Goal: Task Accomplishment & Management: Manage account settings

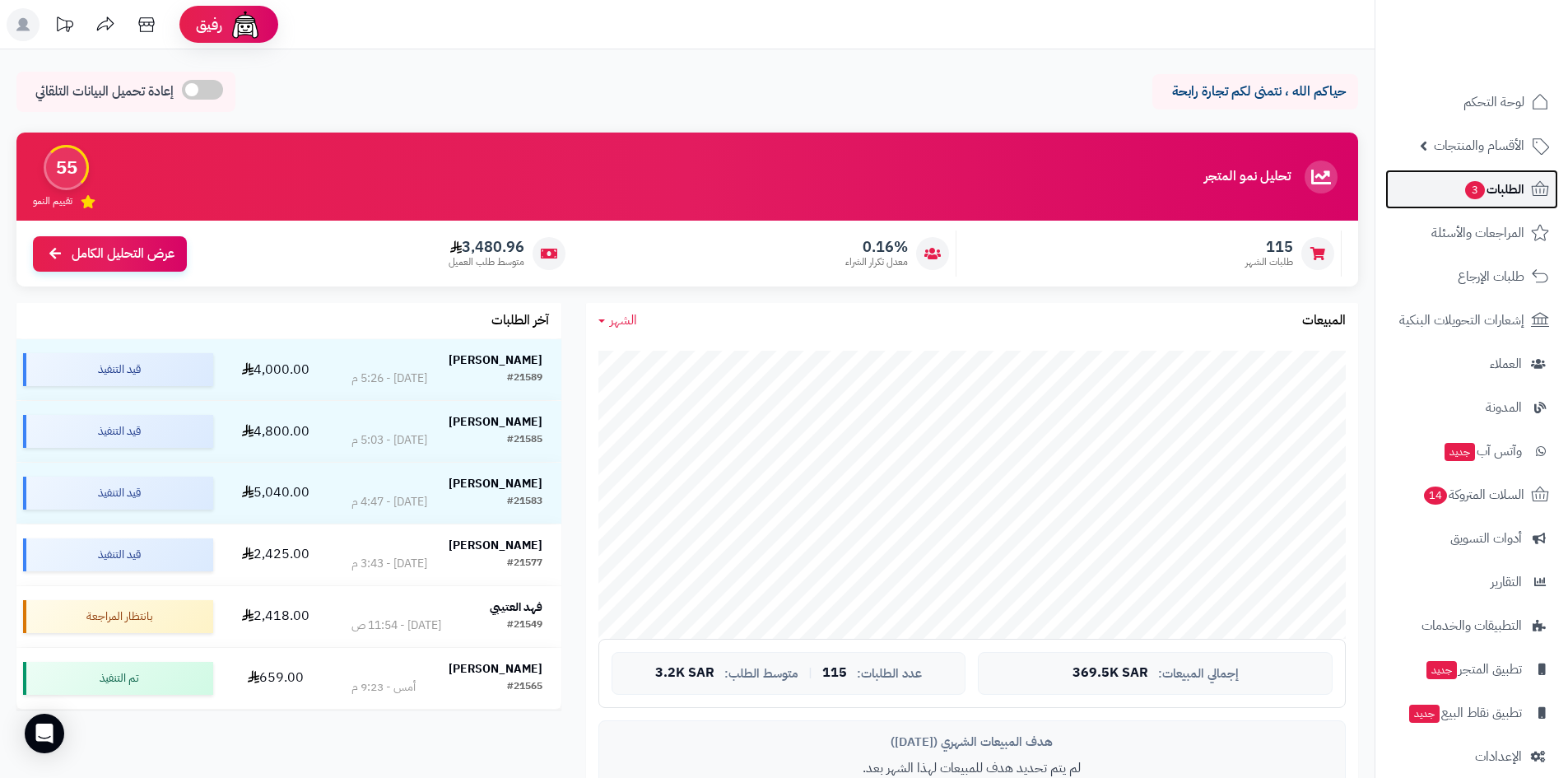
click at [1446, 208] on link "الطلبات 3" at bounding box center [1471, 188] width 173 height 39
click at [1446, 194] on link "الطلبات 3" at bounding box center [1471, 188] width 173 height 39
click at [1444, 191] on link "الطلبات 3" at bounding box center [1471, 188] width 173 height 39
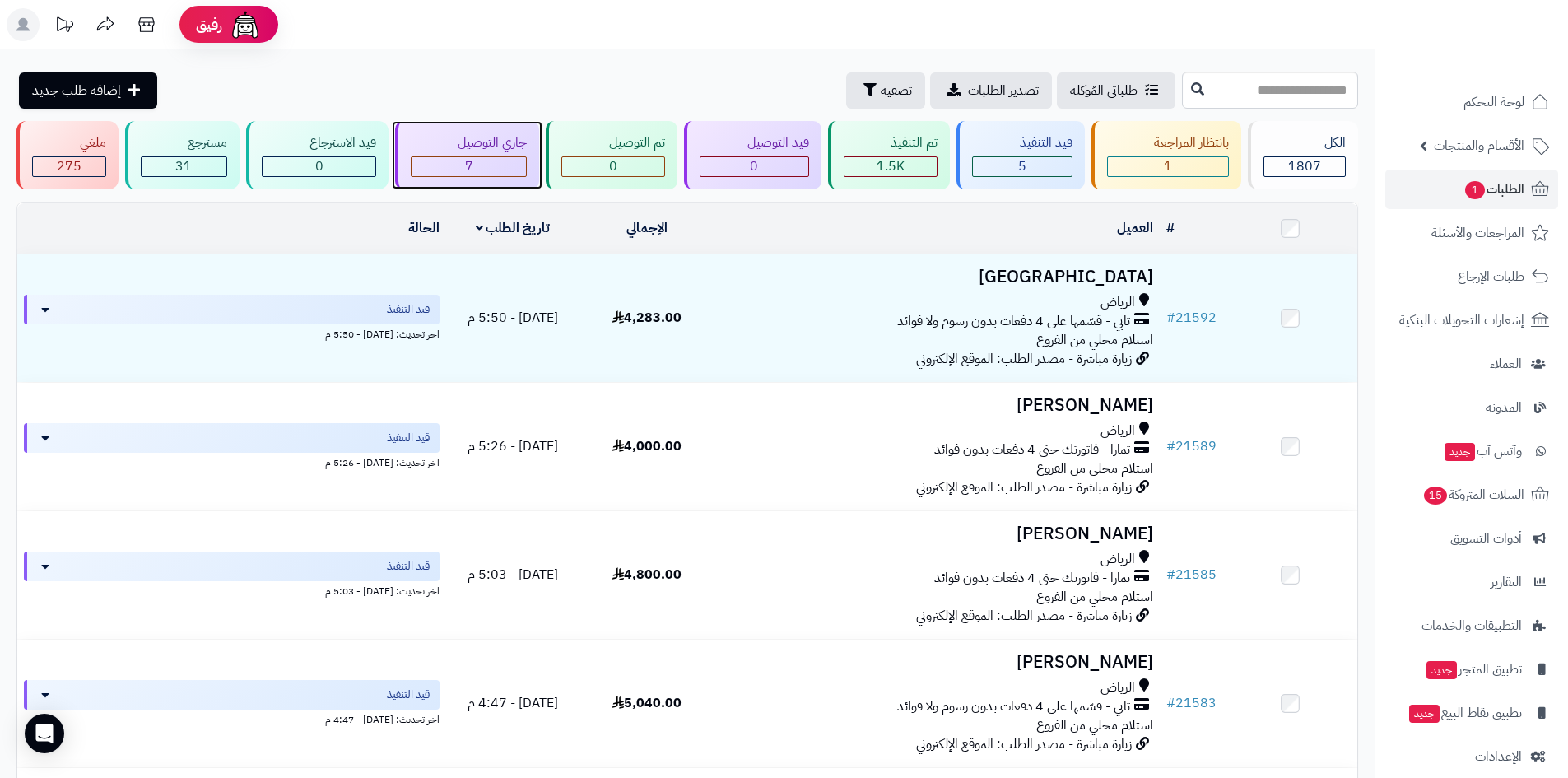
click at [487, 162] on div "7" at bounding box center [469, 167] width 115 height 19
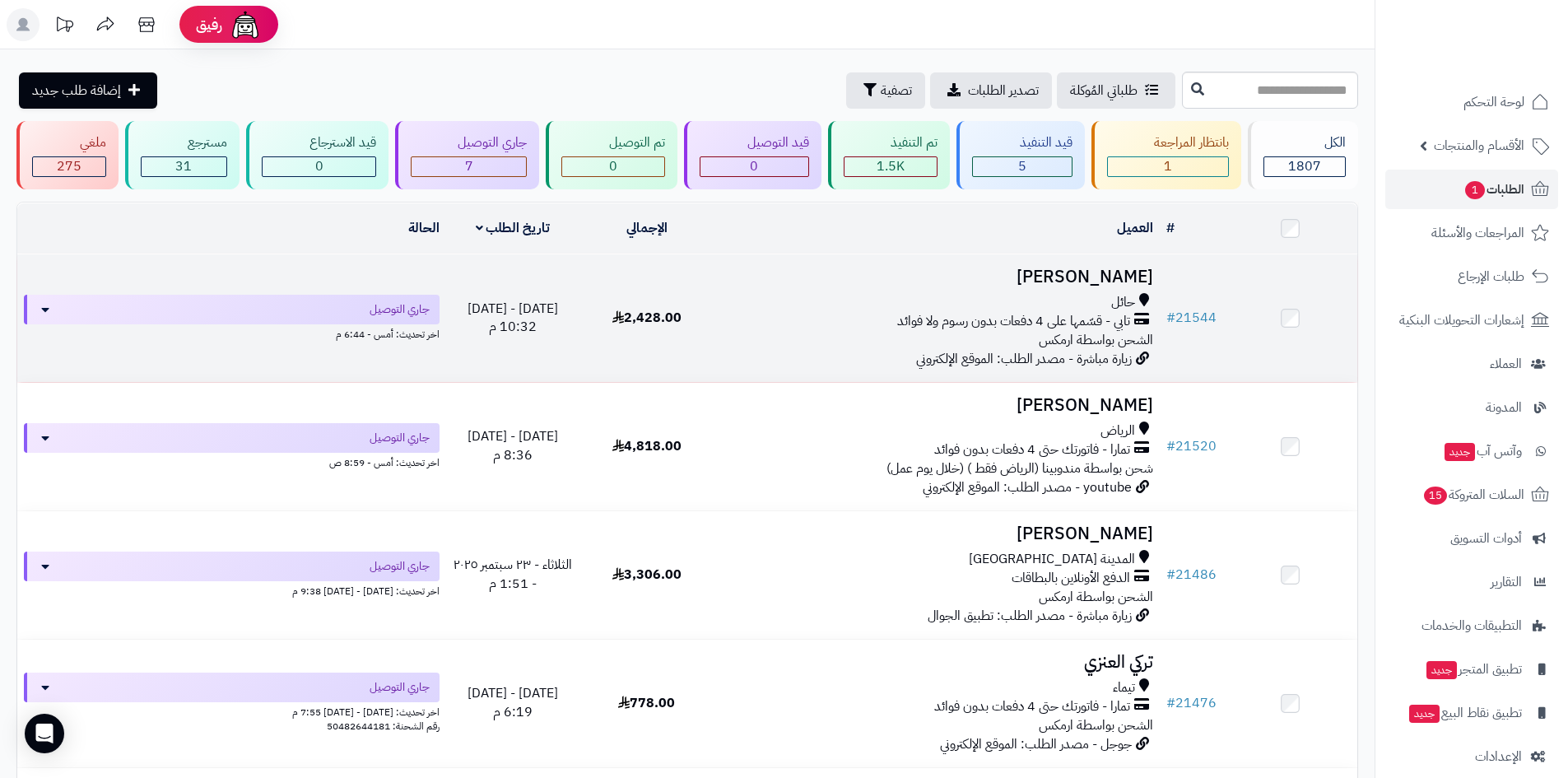
click at [1040, 272] on h3 "[PERSON_NAME]" at bounding box center [936, 277] width 433 height 19
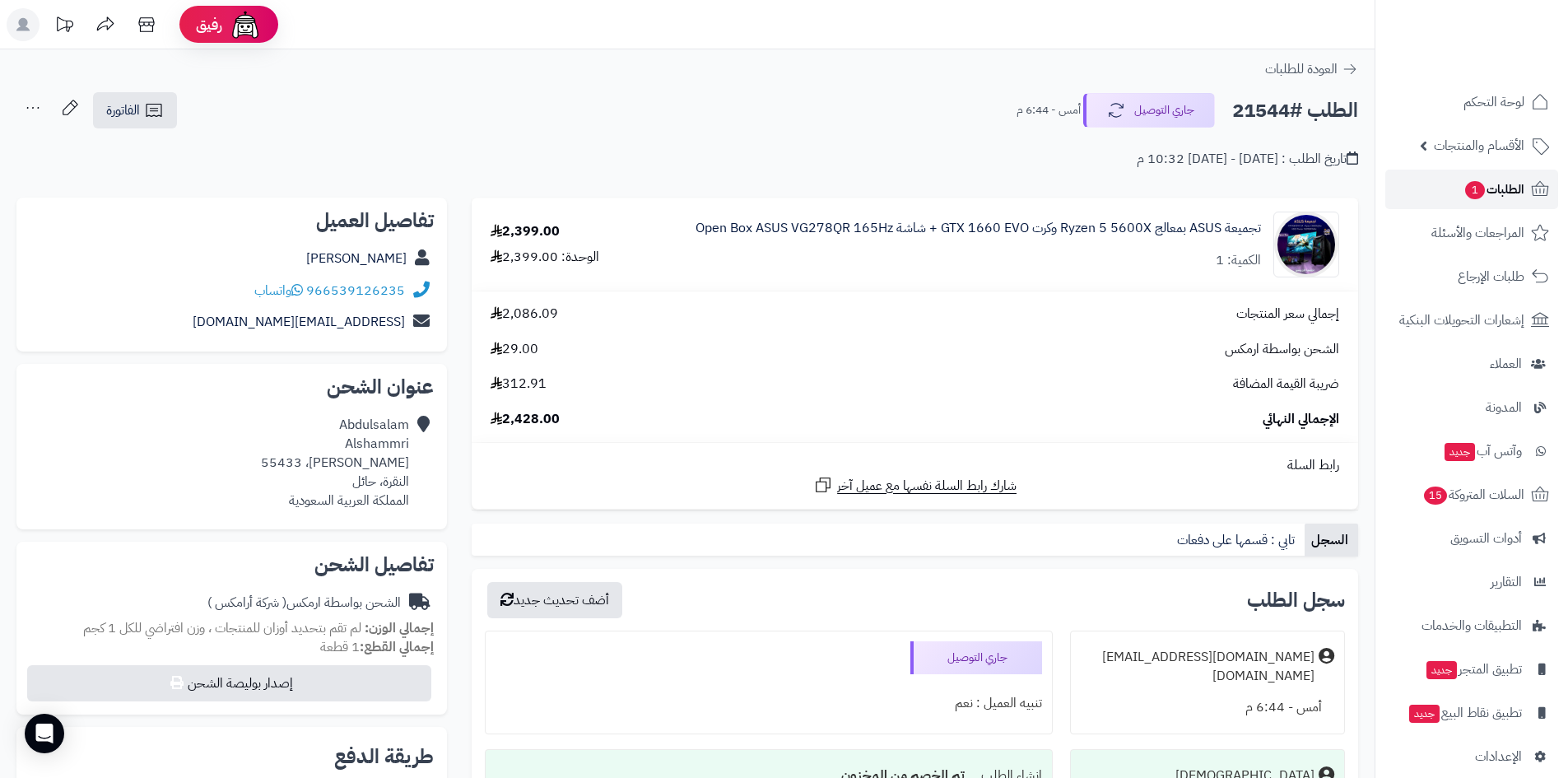
click at [1470, 183] on span "1" at bounding box center [1475, 190] width 20 height 18
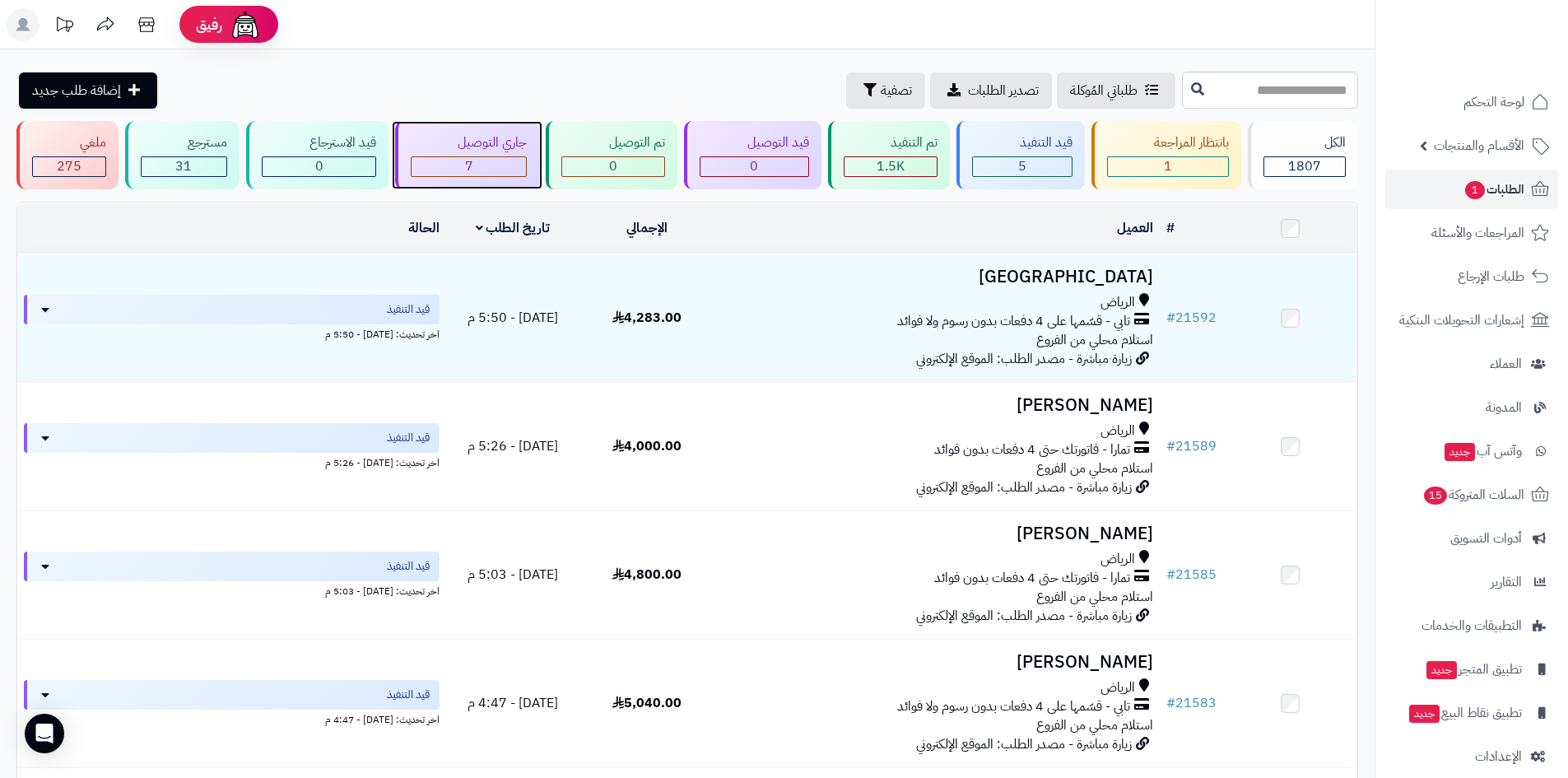
click at [483, 158] on div "7" at bounding box center [469, 167] width 115 height 19
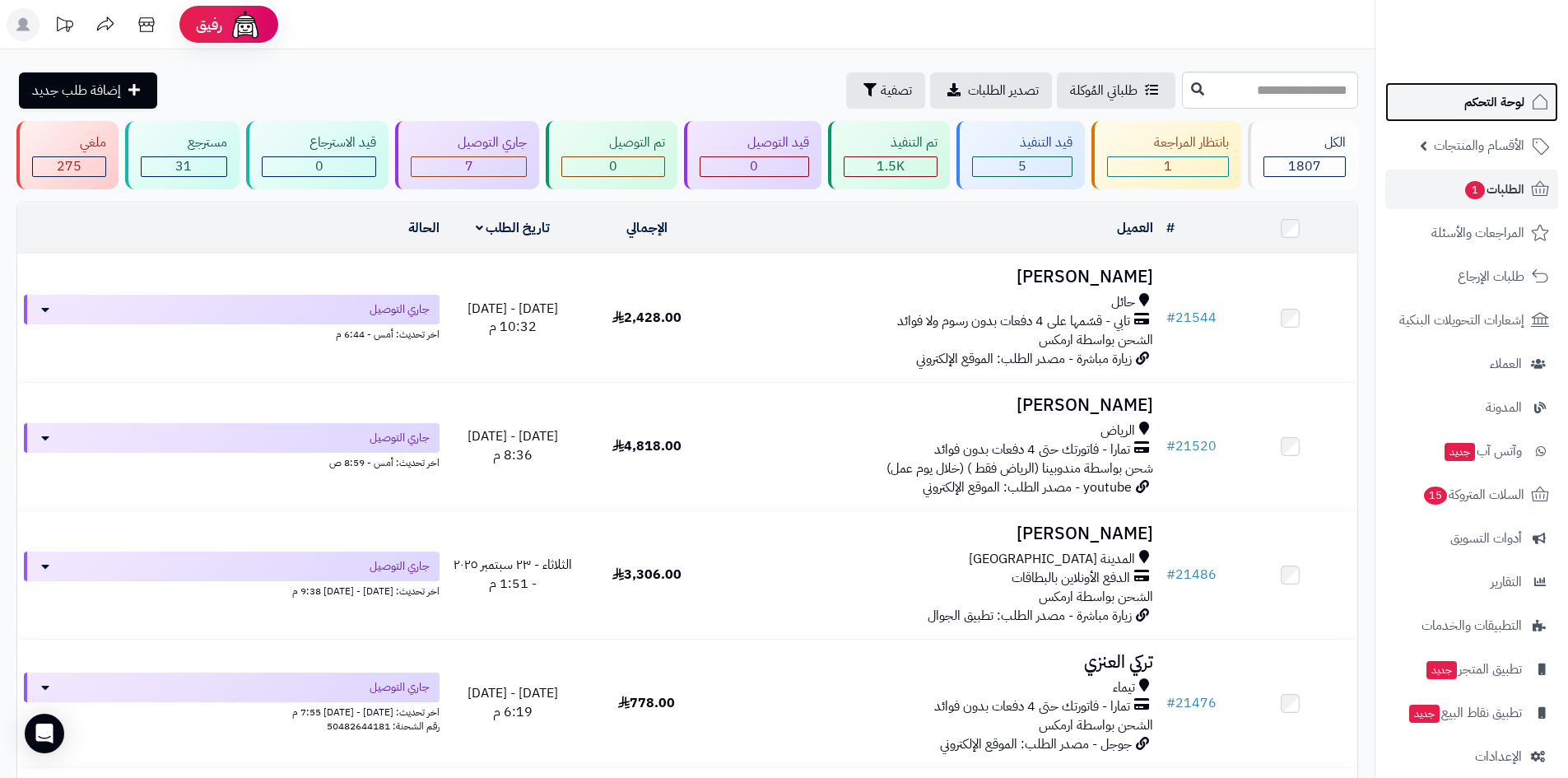
click at [1471, 105] on span "لوحة التحكم" at bounding box center [1495, 103] width 60 height 23
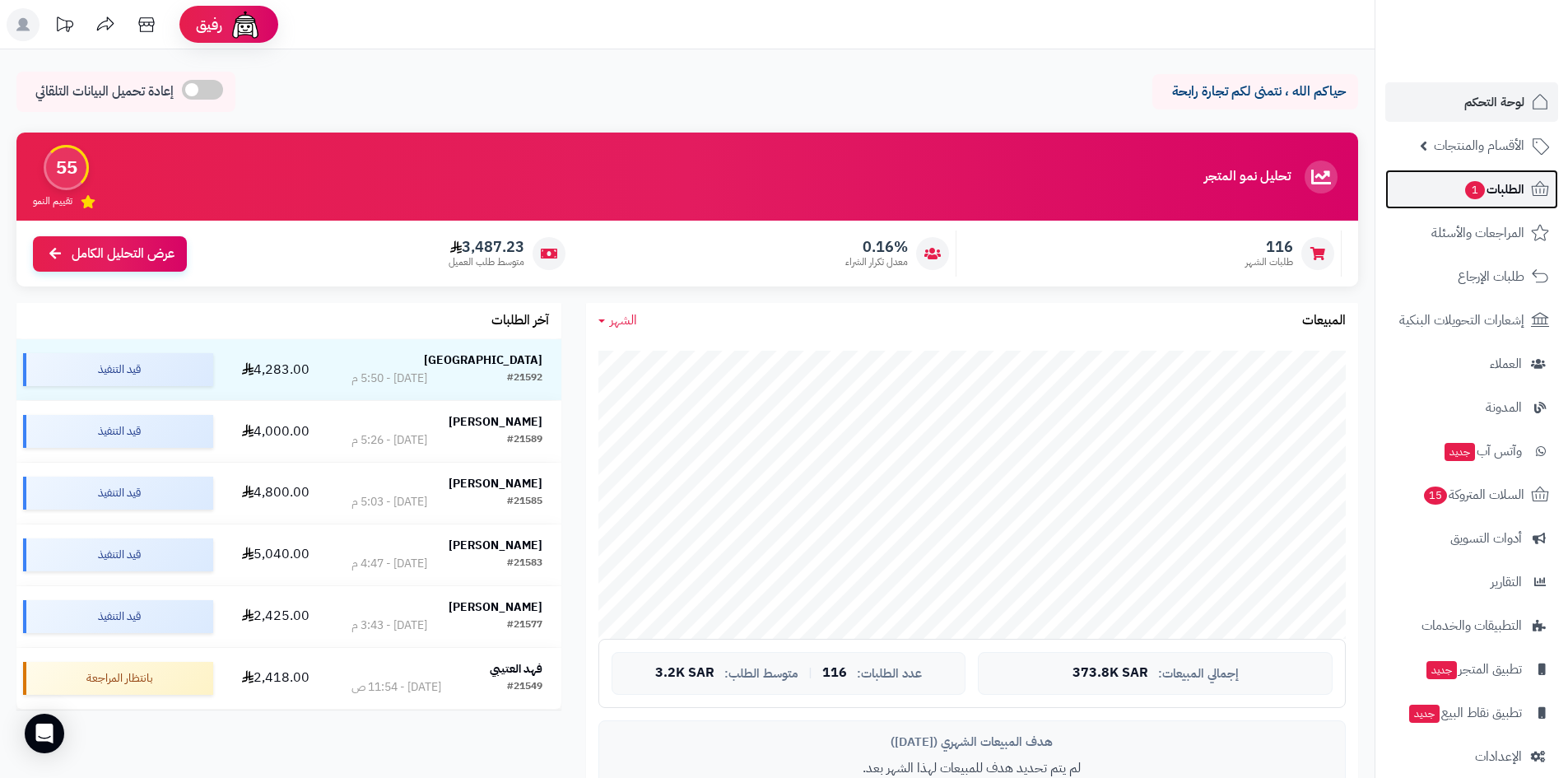
click at [1427, 200] on link "الطلبات 1" at bounding box center [1471, 188] width 173 height 39
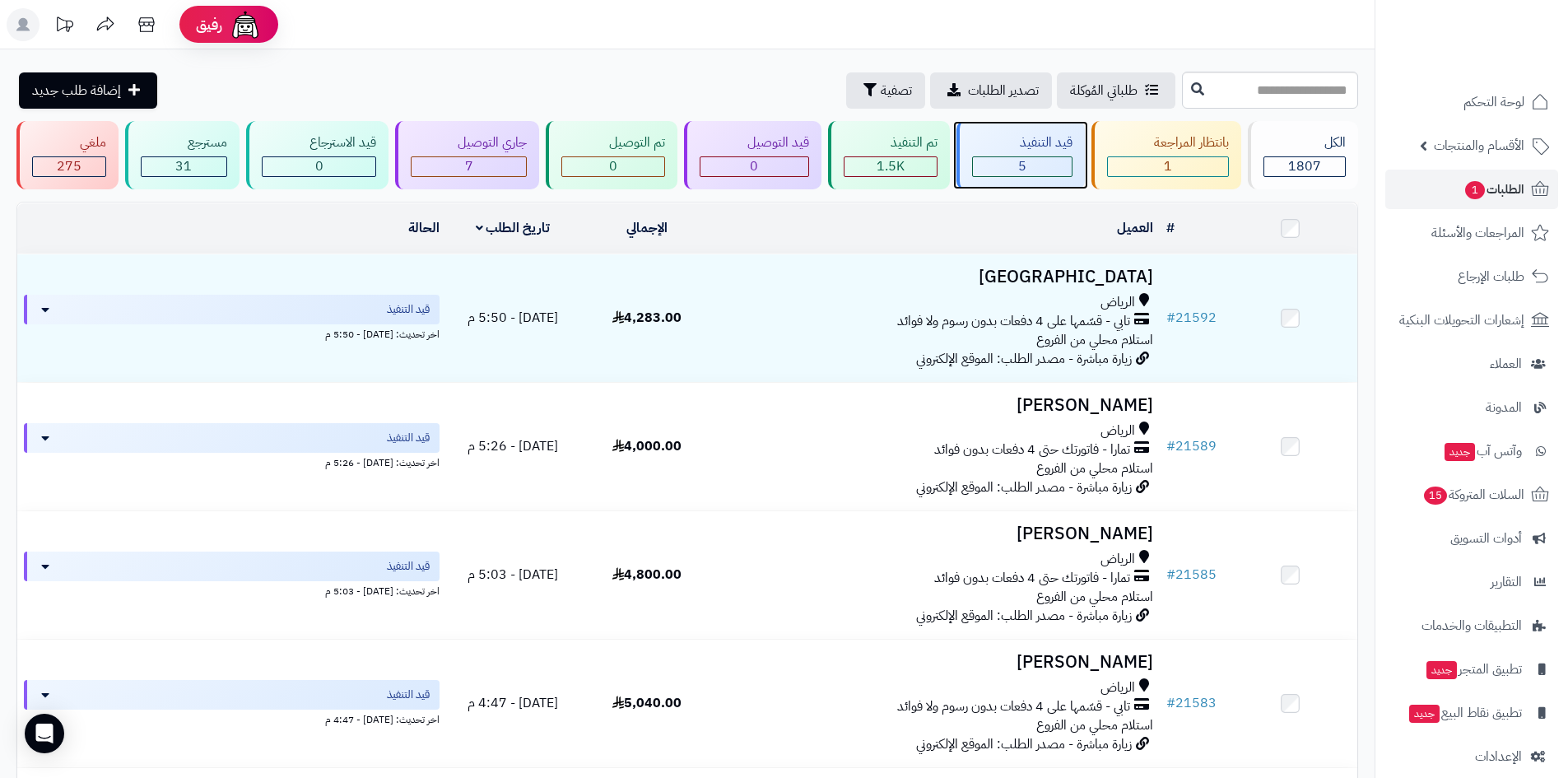
click at [1050, 168] on div "5" at bounding box center [1022, 167] width 99 height 19
click at [1032, 173] on div "5" at bounding box center [1022, 167] width 99 height 19
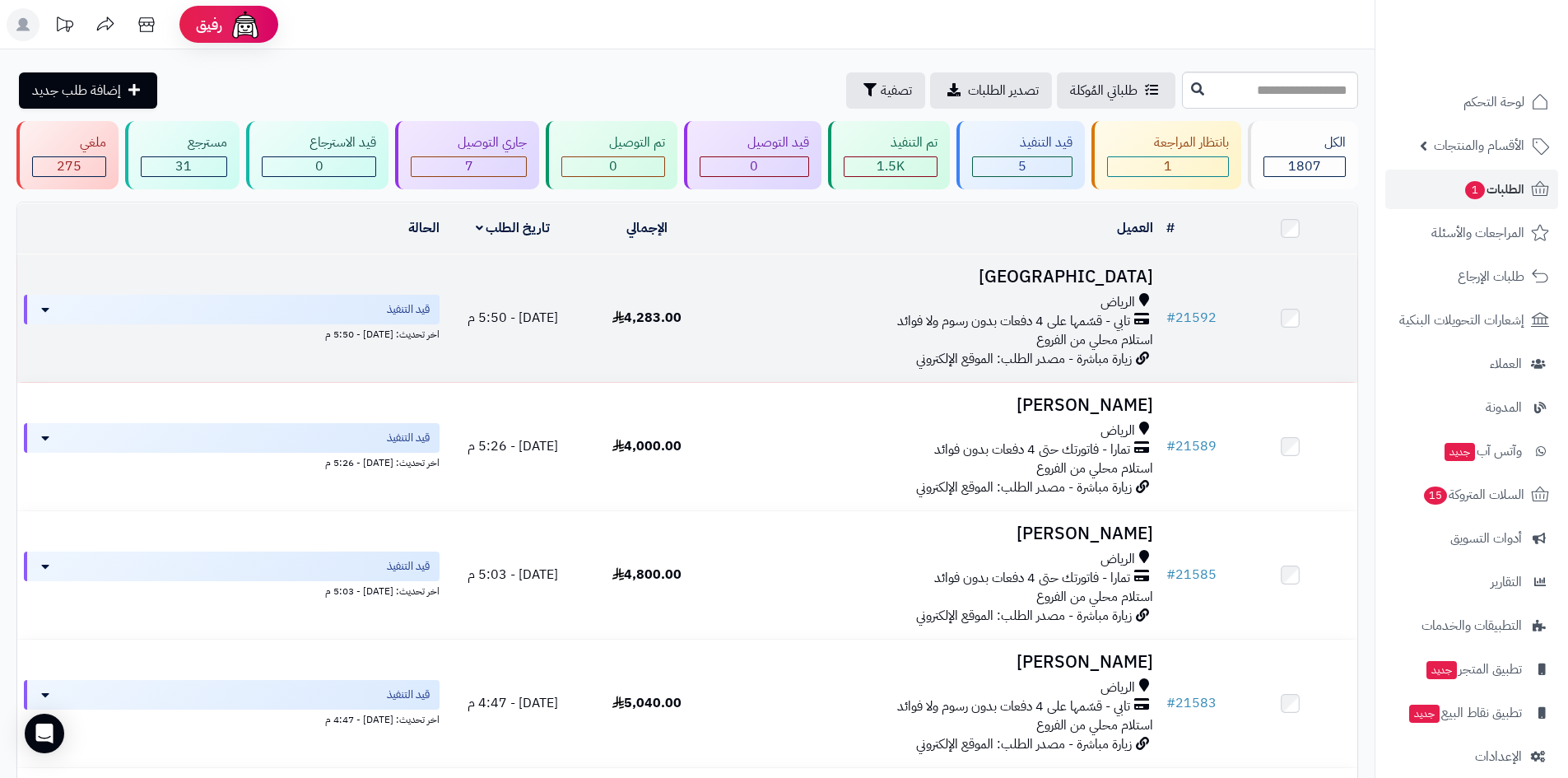
click at [1050, 274] on h3 "[GEOGRAPHIC_DATA]" at bounding box center [936, 277] width 433 height 19
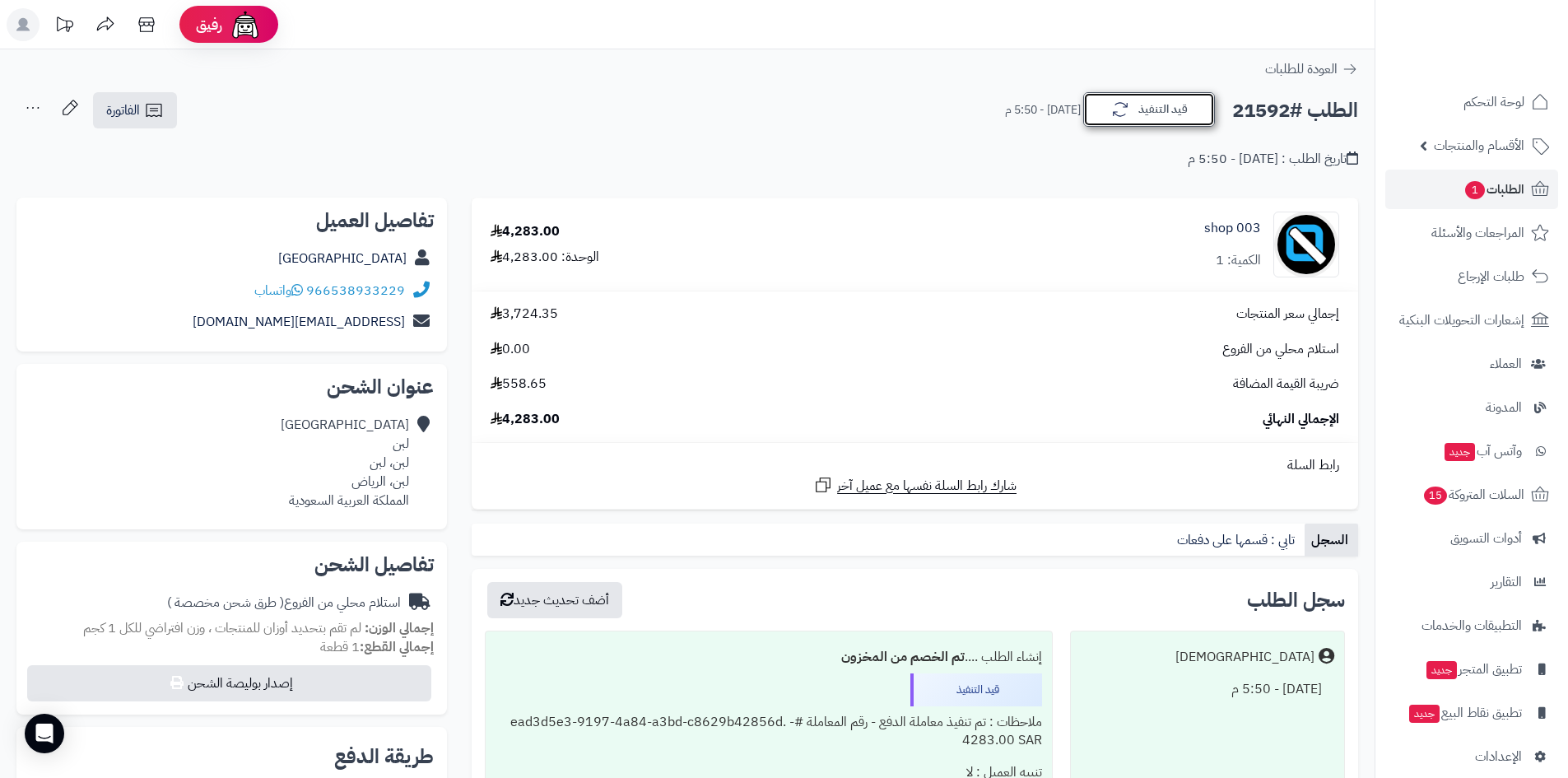
click at [1165, 112] on button "قيد التنفيذ" at bounding box center [1150, 109] width 132 height 34
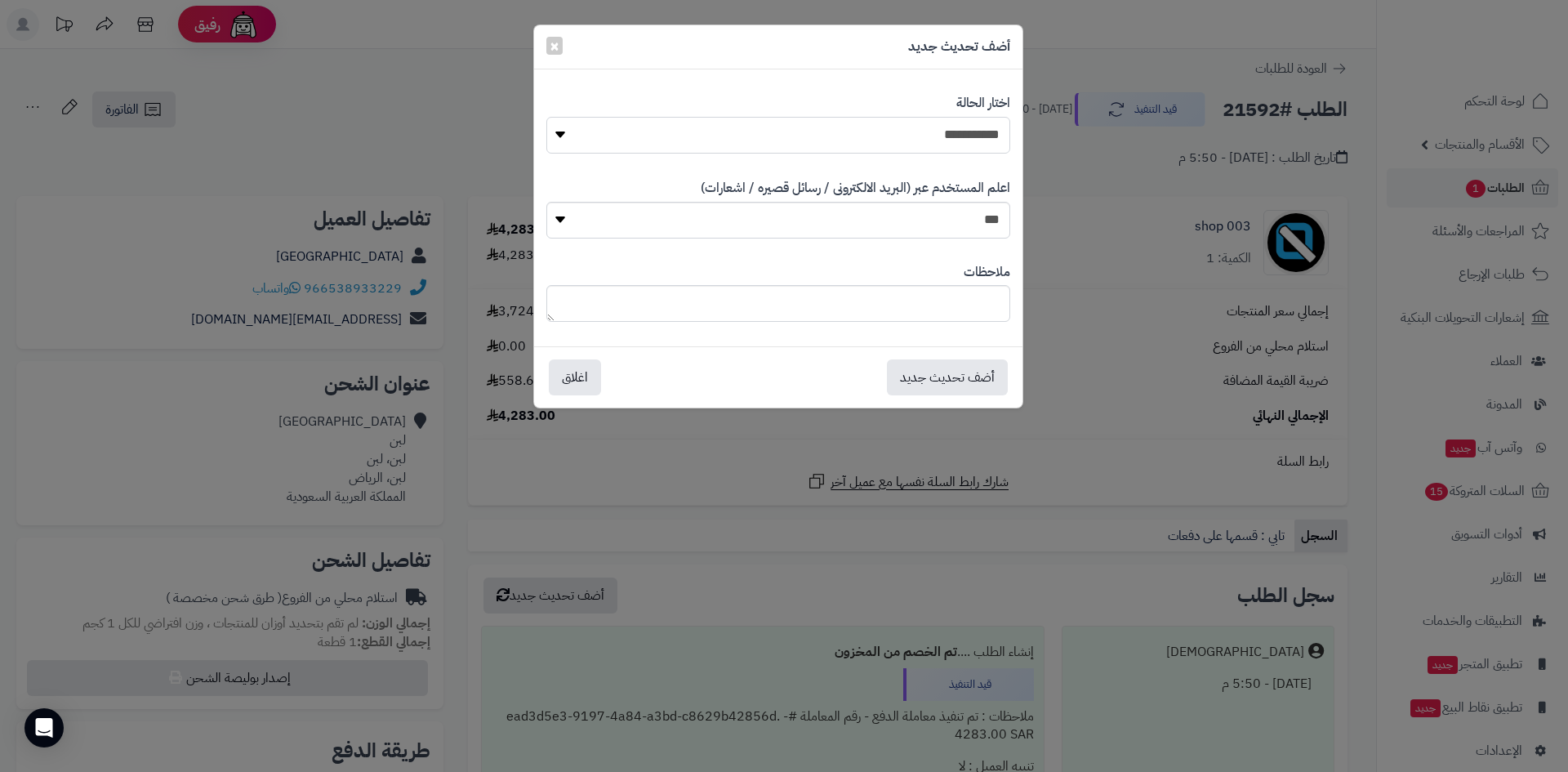
click at [976, 146] on select "**********" at bounding box center [778, 135] width 464 height 36
select select "*"
click at [547, 117] on select "**********" at bounding box center [778, 135] width 464 height 36
click at [961, 370] on button "أضف تحديث جديد" at bounding box center [948, 376] width 121 height 36
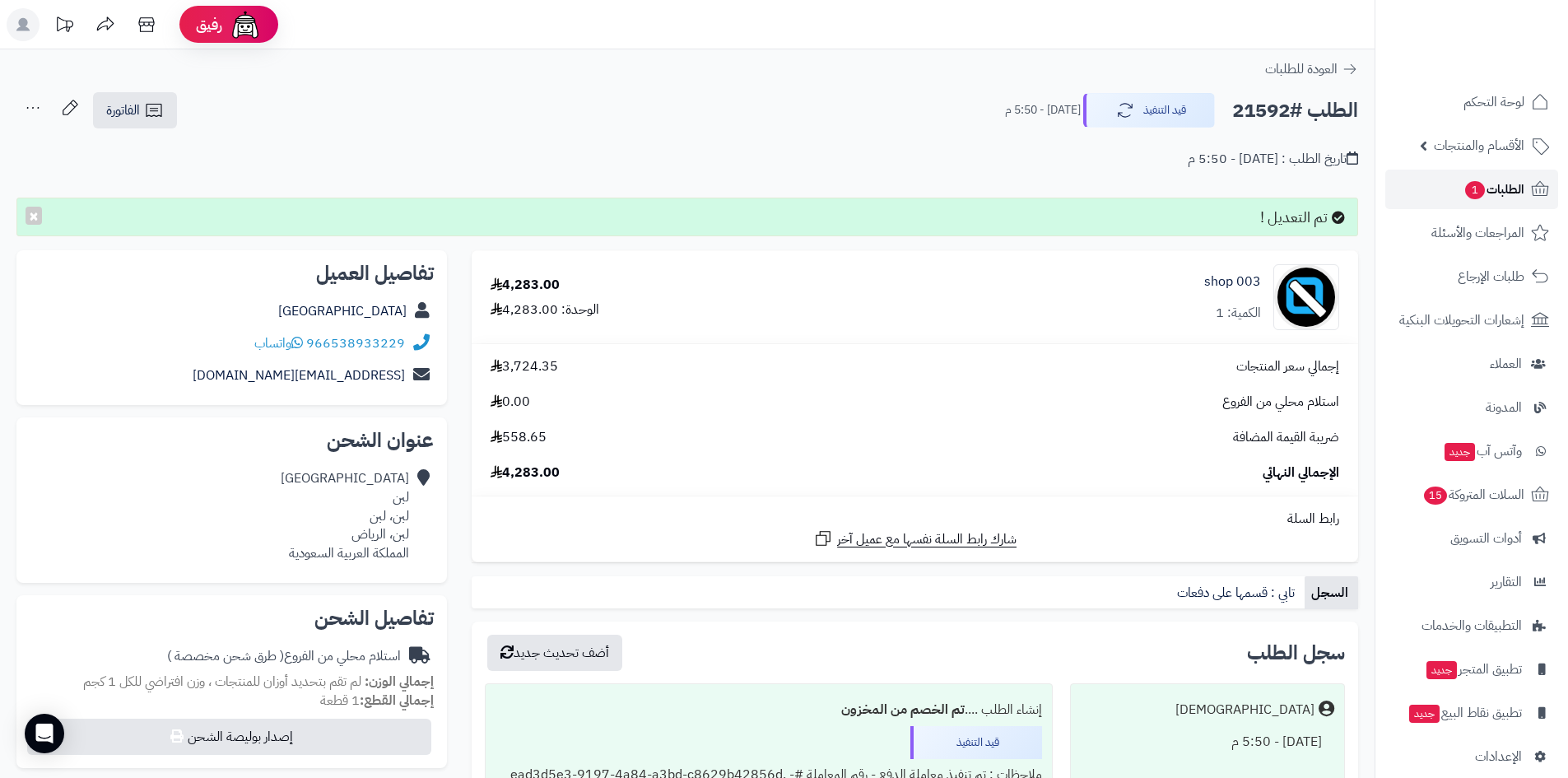
click at [1440, 194] on link "الطلبات 1" at bounding box center [1471, 188] width 173 height 39
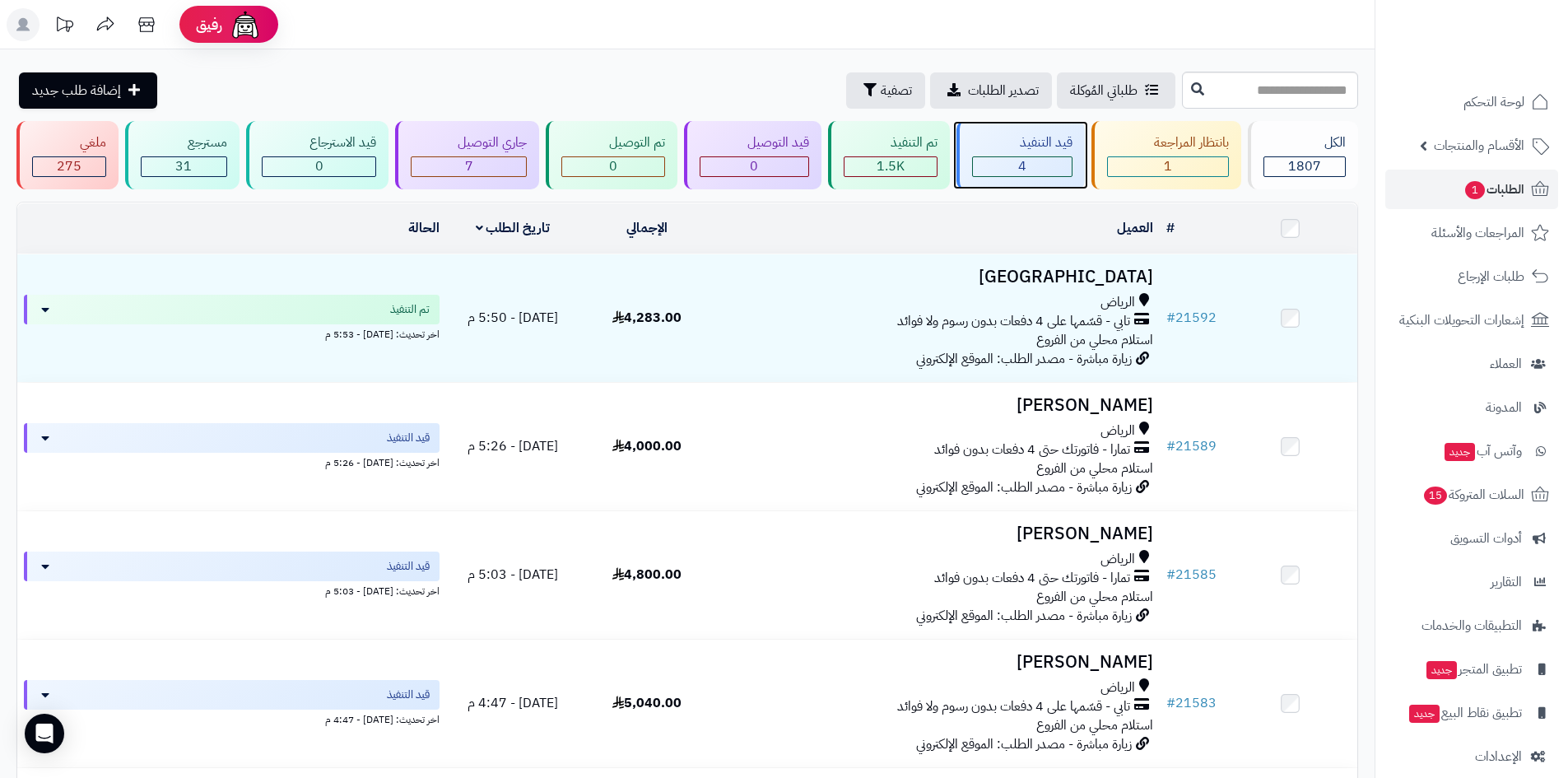
click at [1026, 157] on span "4" at bounding box center [1023, 167] width 8 height 20
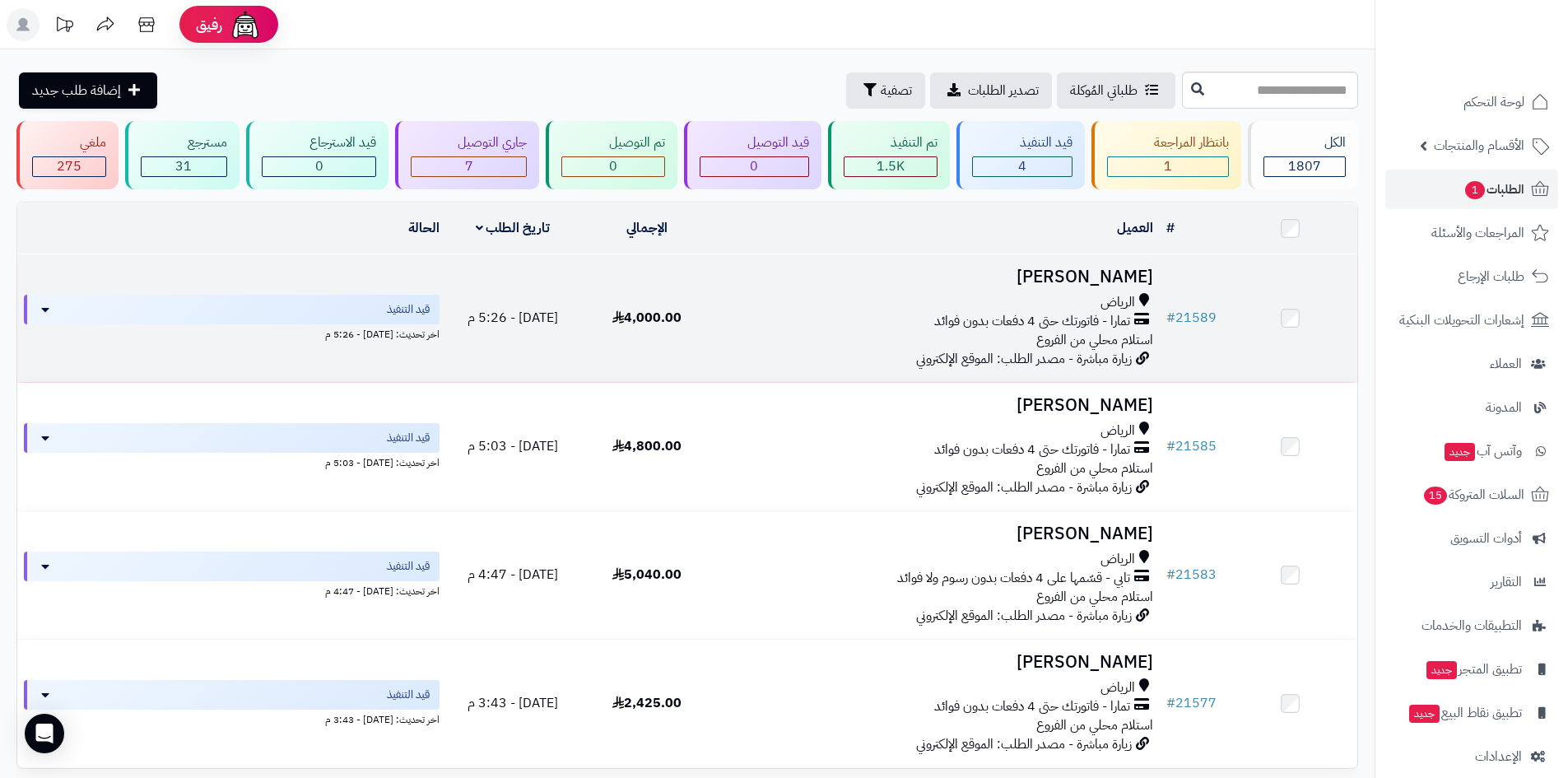
click at [1093, 270] on h3 "[PERSON_NAME]" at bounding box center [936, 277] width 433 height 19
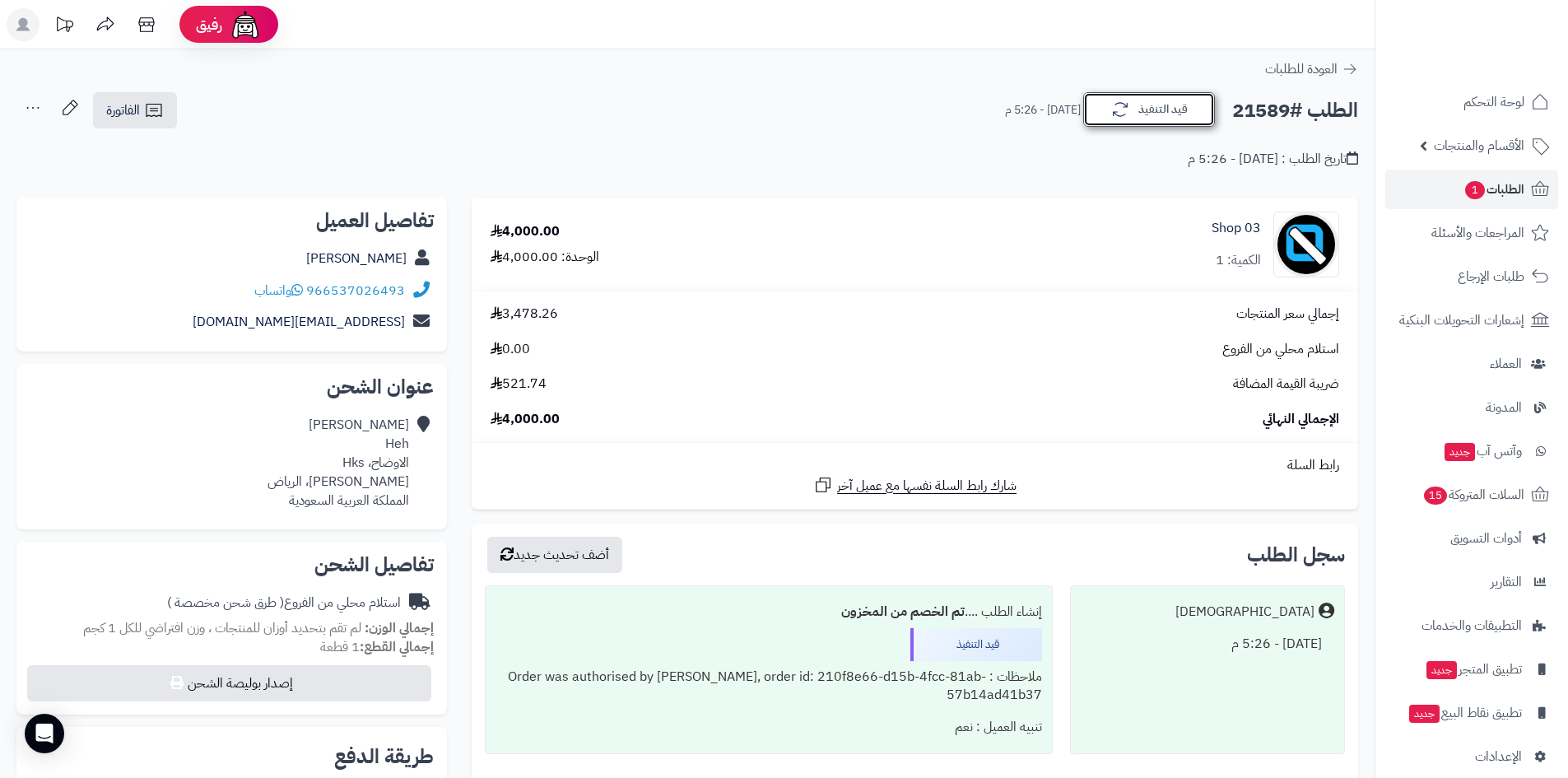
click at [1115, 100] on icon "button" at bounding box center [1120, 109] width 20 height 20
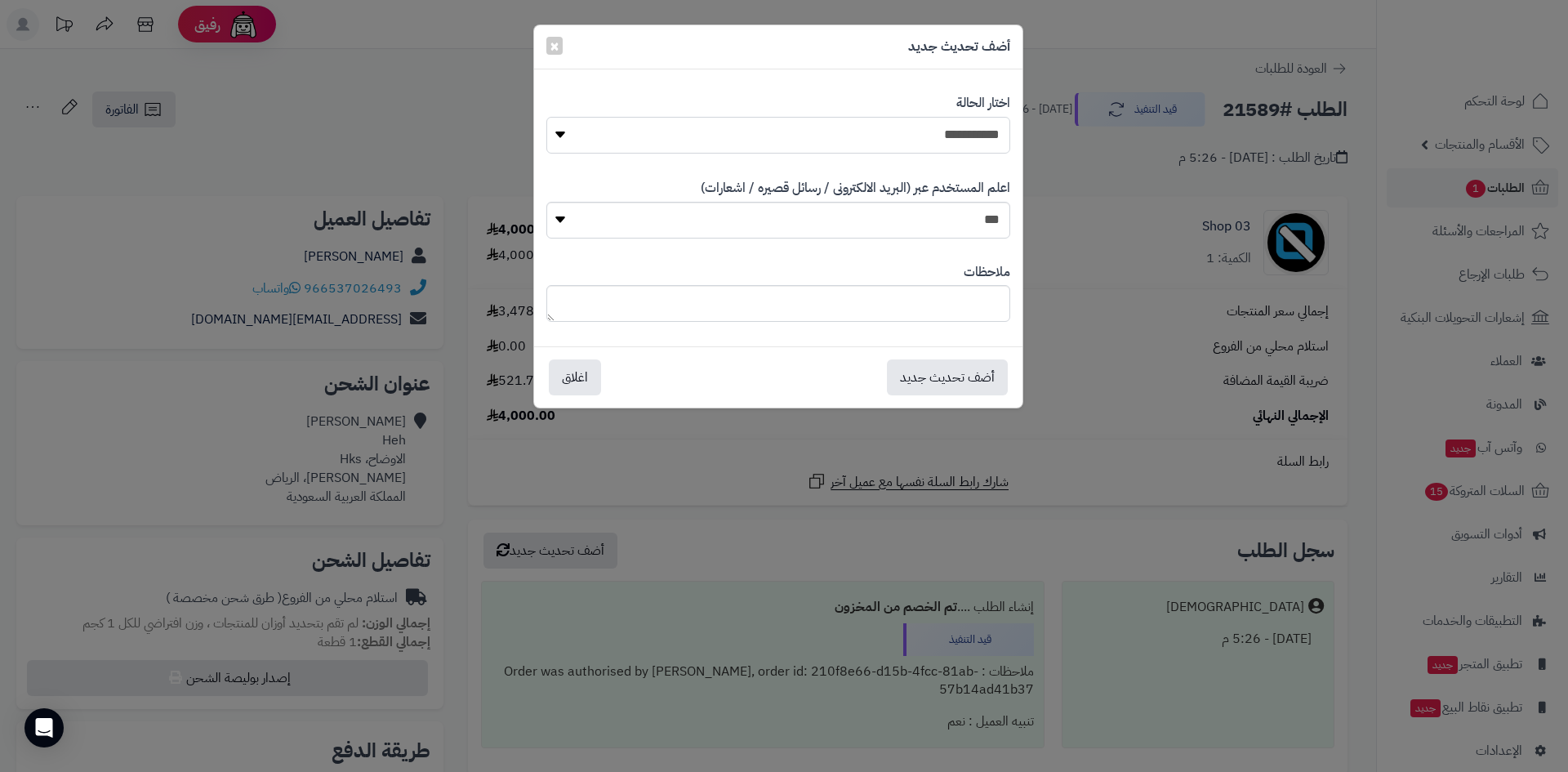
click at [978, 139] on select "**********" at bounding box center [778, 135] width 464 height 36
select select "*"
click at [547, 117] on select "**********" at bounding box center [778, 135] width 464 height 36
click at [980, 369] on button "أضف تحديث جديد" at bounding box center [948, 376] width 121 height 36
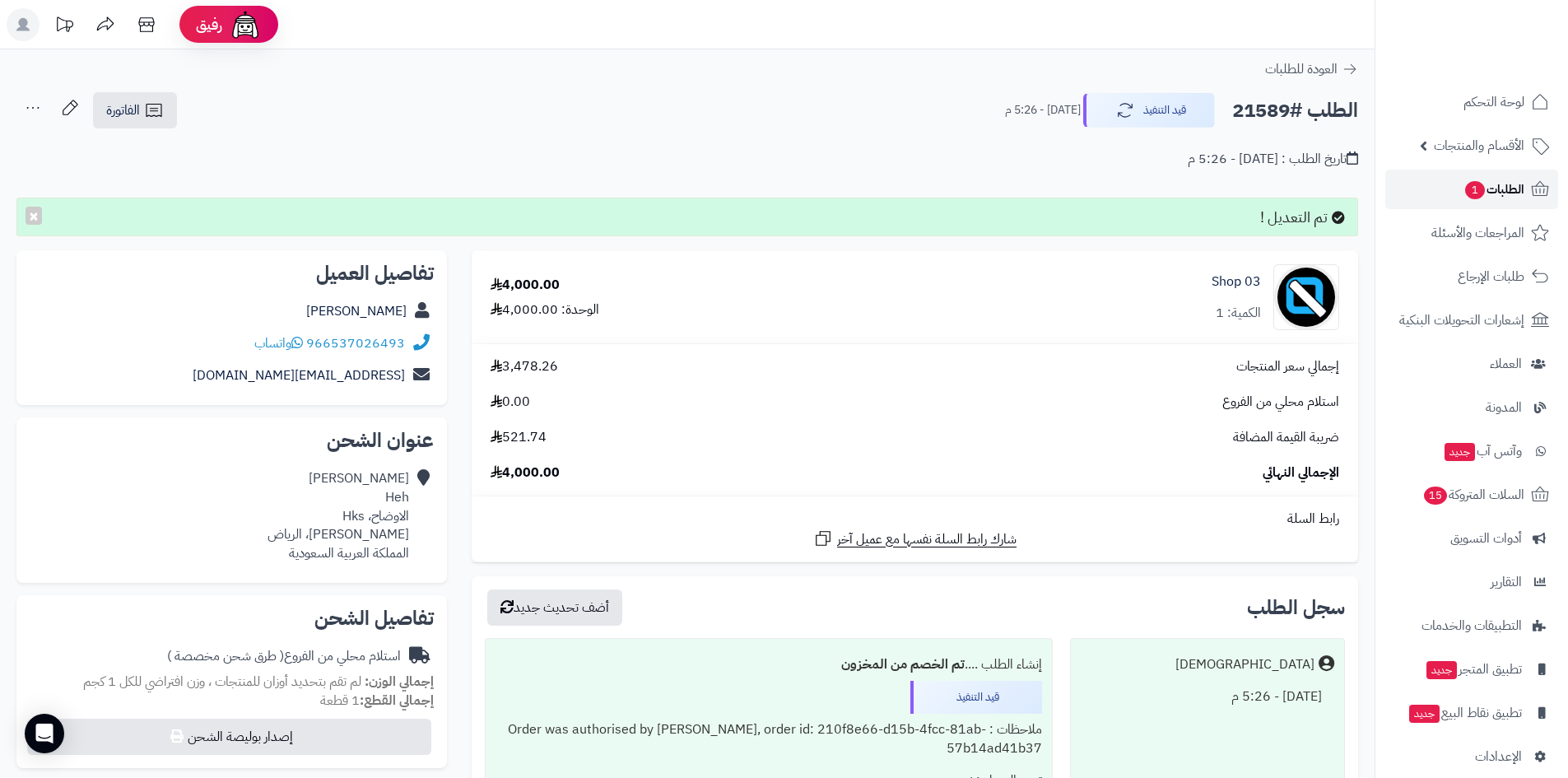
click at [1458, 198] on link "الطلبات 1" at bounding box center [1471, 188] width 173 height 39
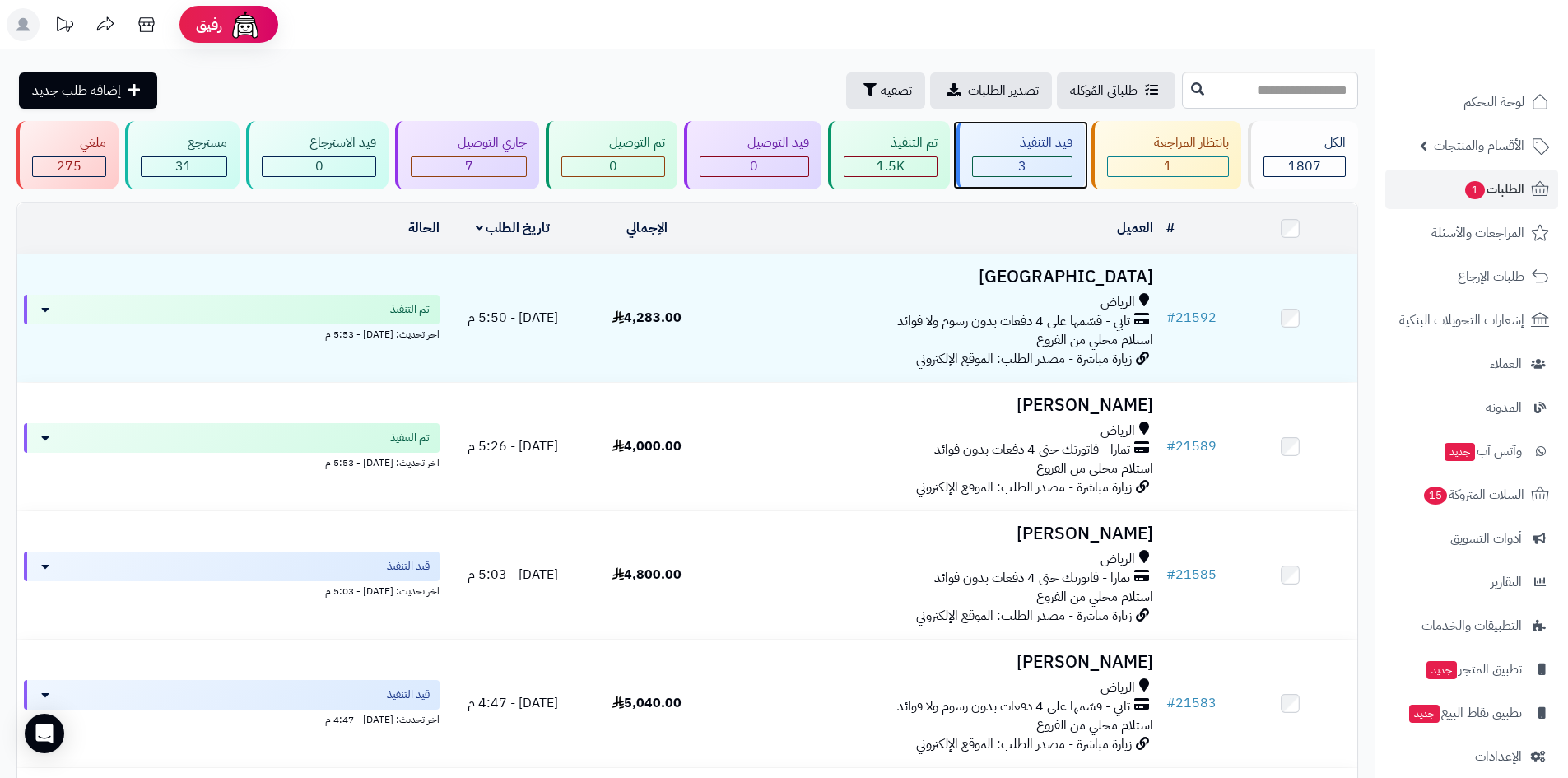
click at [1022, 163] on span "3" at bounding box center [1023, 167] width 8 height 20
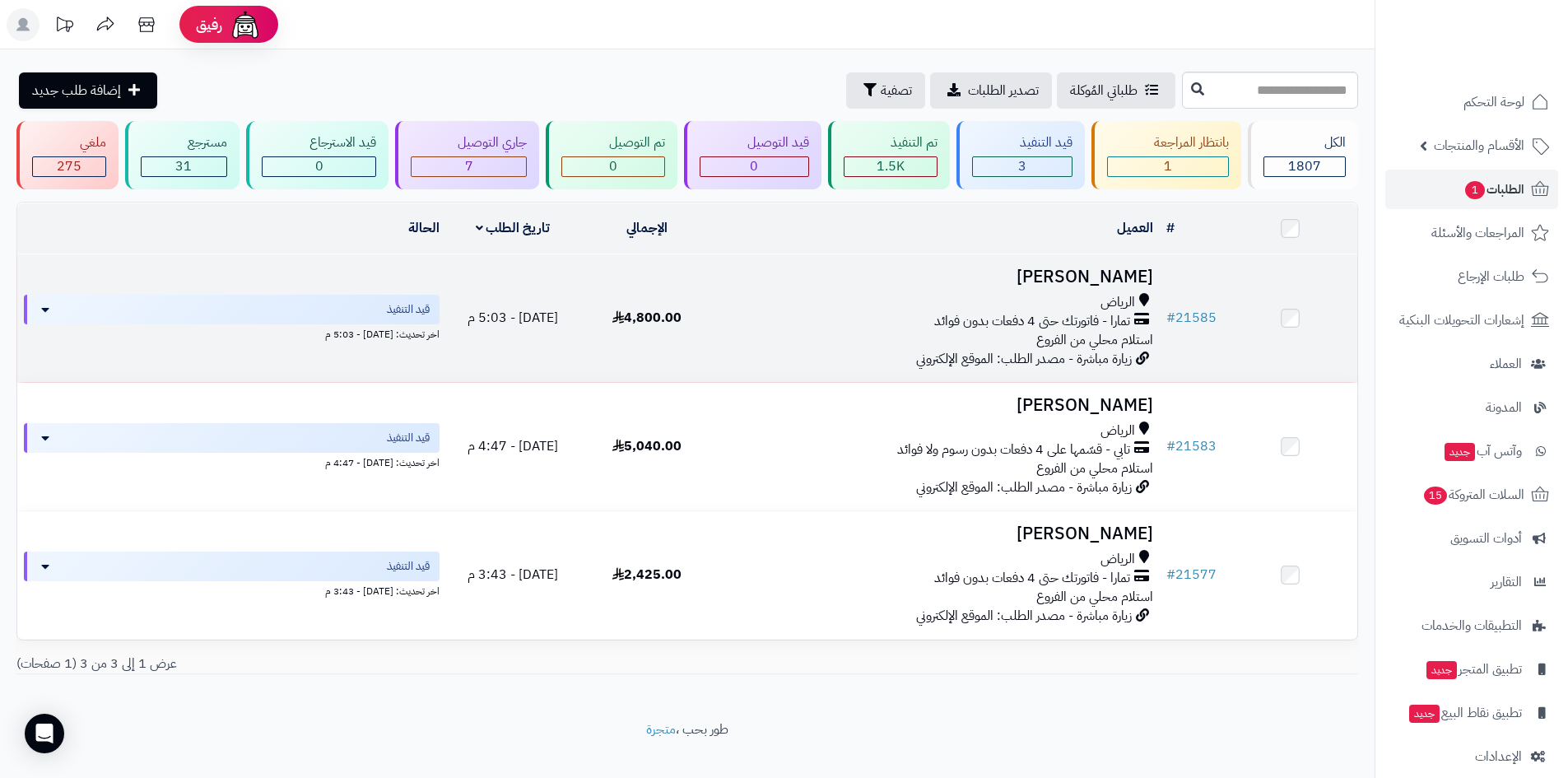
click at [1082, 269] on h3 "[PERSON_NAME]" at bounding box center [936, 277] width 433 height 19
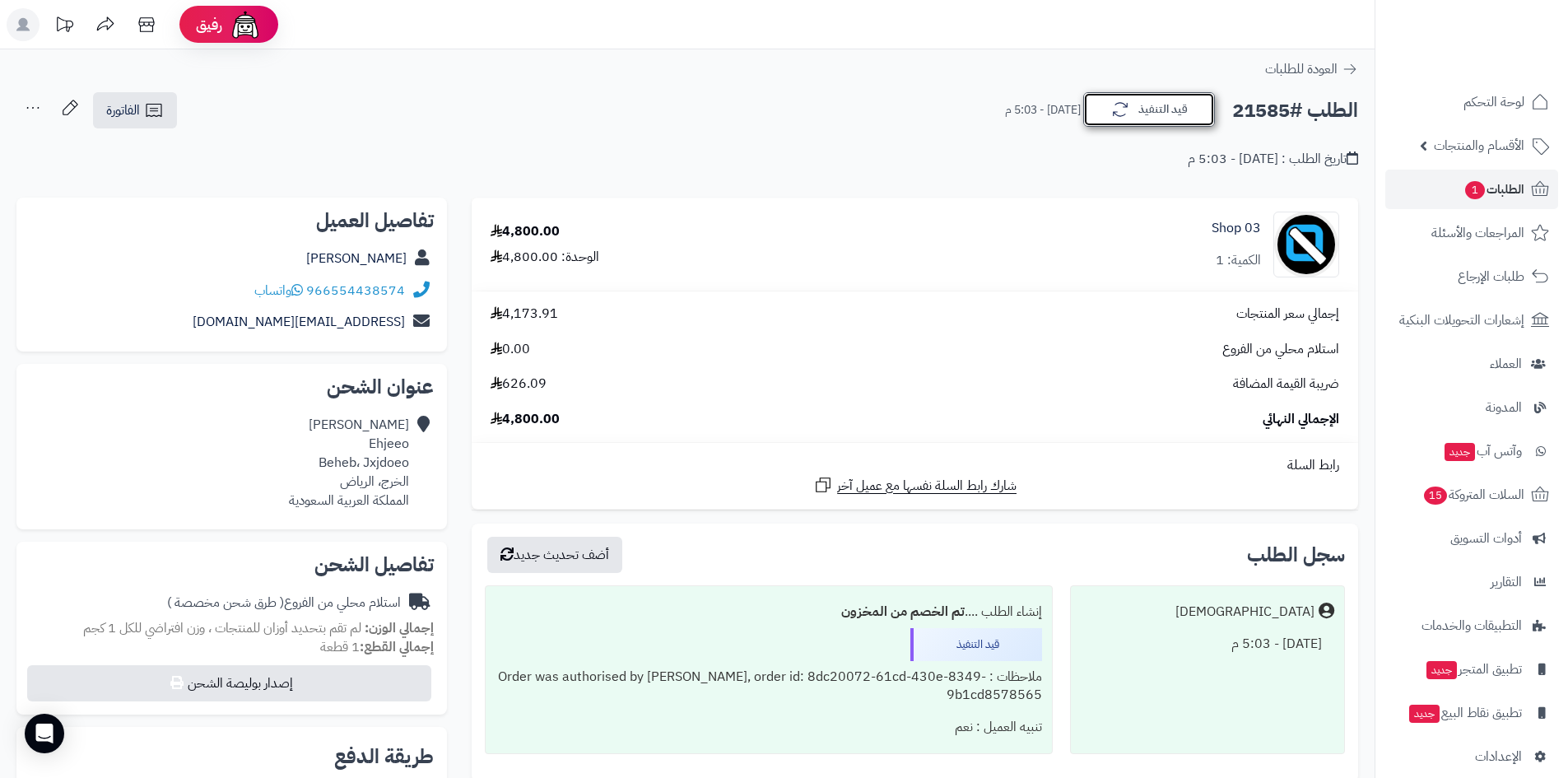
click at [1143, 108] on button "قيد التنفيذ" at bounding box center [1150, 109] width 132 height 34
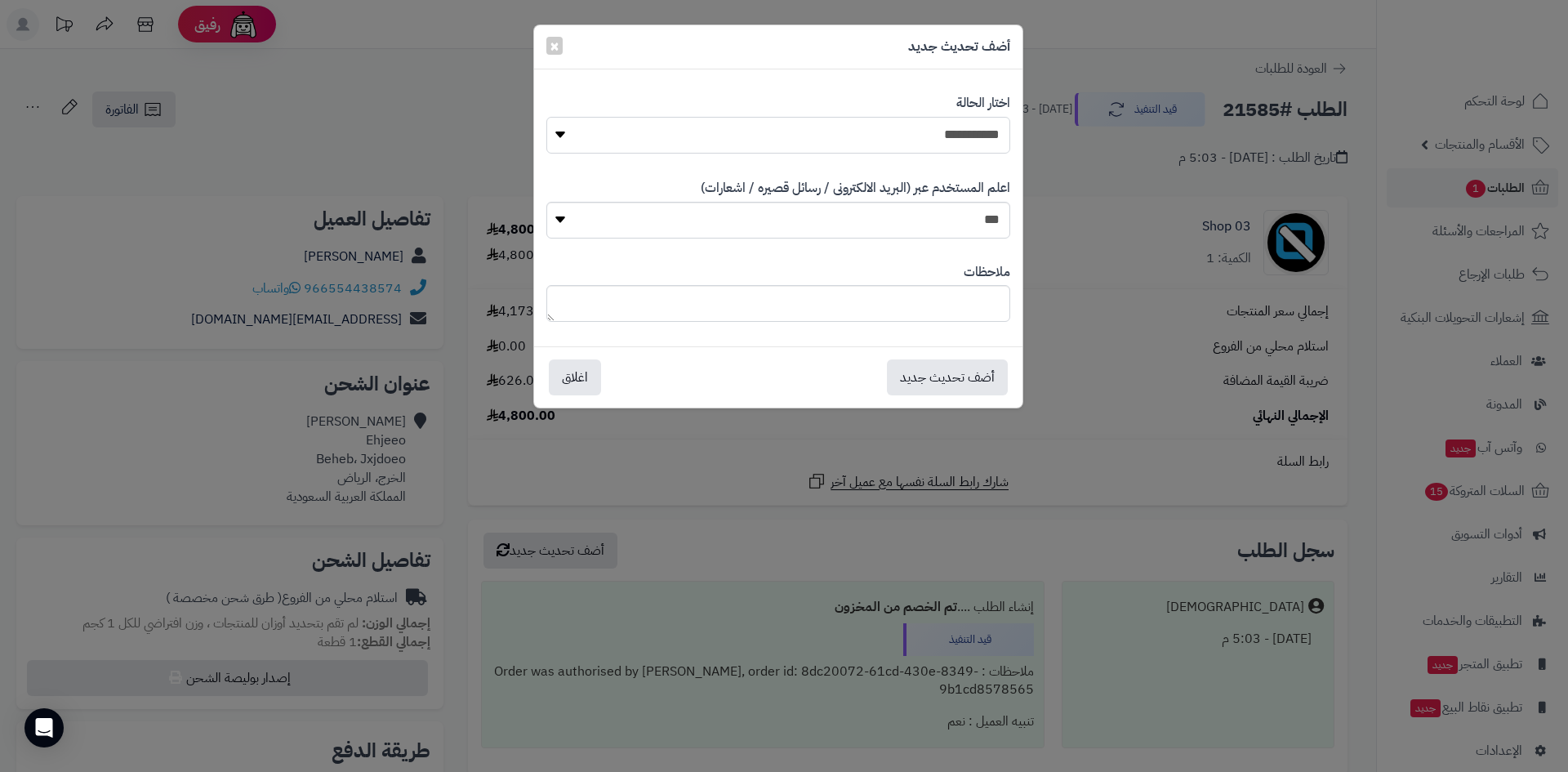
click at [989, 134] on select "**********" at bounding box center [778, 135] width 464 height 36
select select "*"
click at [547, 117] on select "**********" at bounding box center [778, 135] width 464 height 36
click at [962, 379] on button "أضف تحديث جديد" at bounding box center [948, 376] width 121 height 36
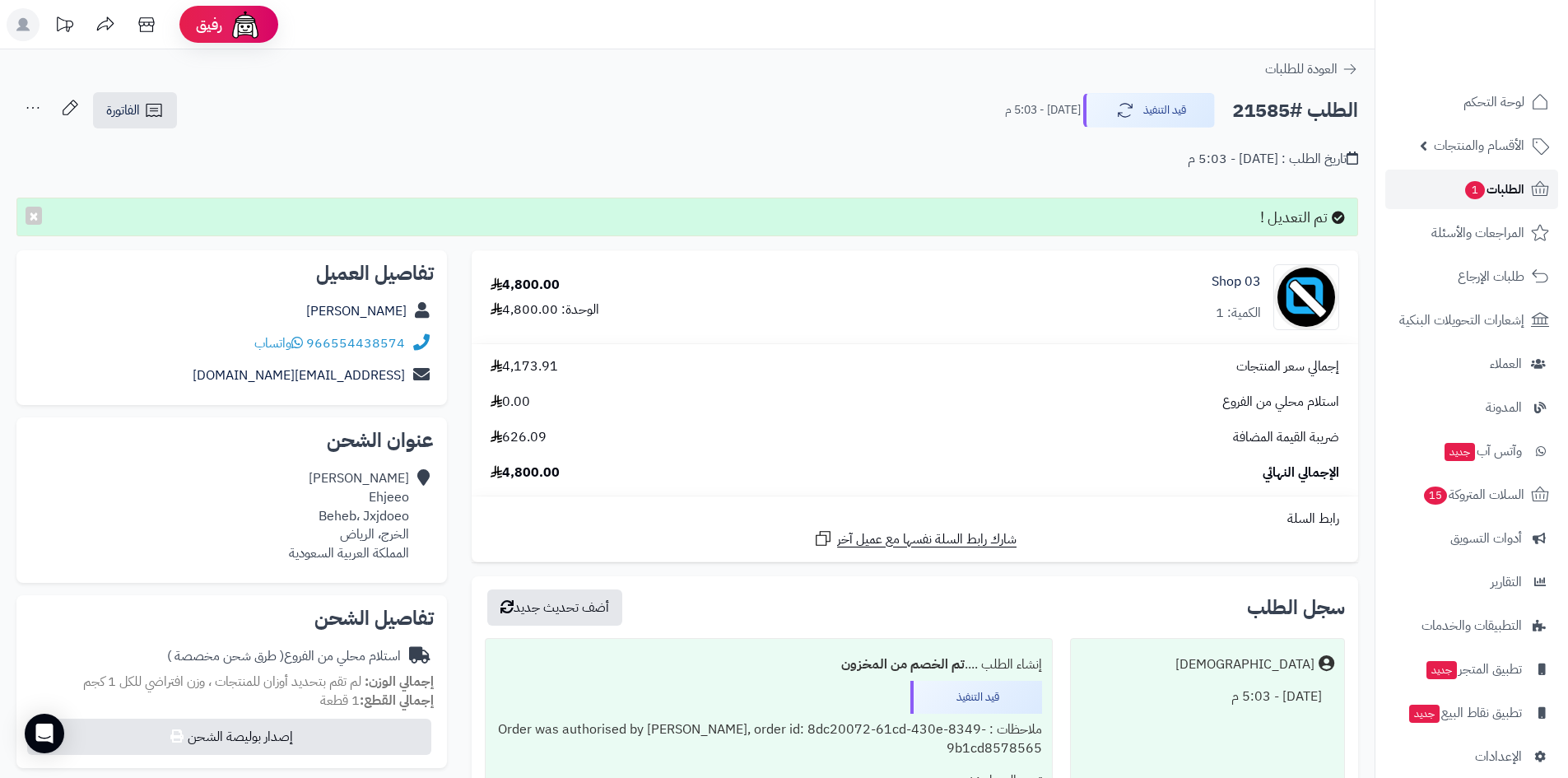
click at [1467, 192] on span "1" at bounding box center [1475, 190] width 20 height 18
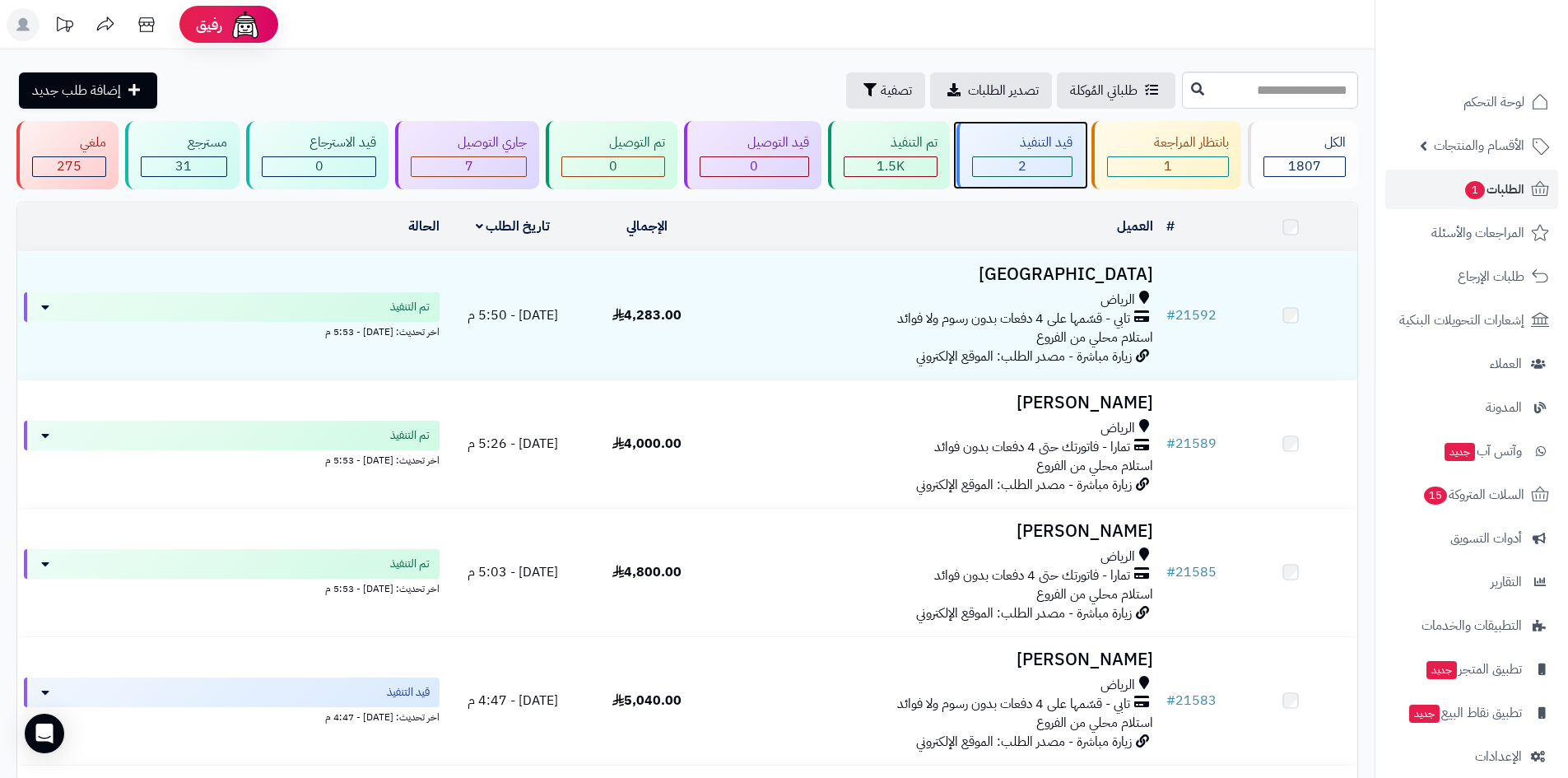
click at [1053, 162] on div "2" at bounding box center [1022, 167] width 99 height 19
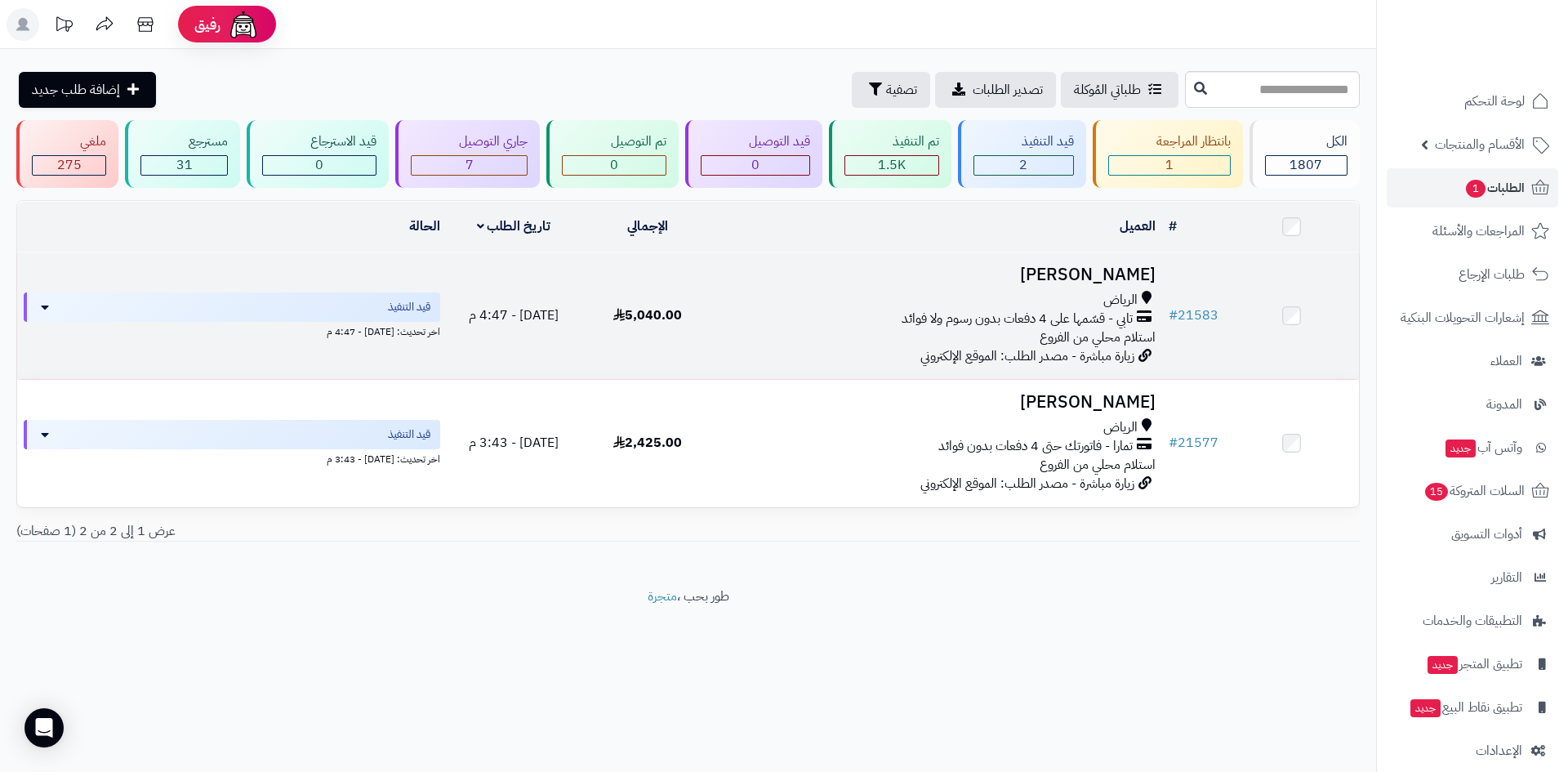
click at [1093, 277] on h3 "[PERSON_NAME]" at bounding box center [939, 275] width 433 height 19
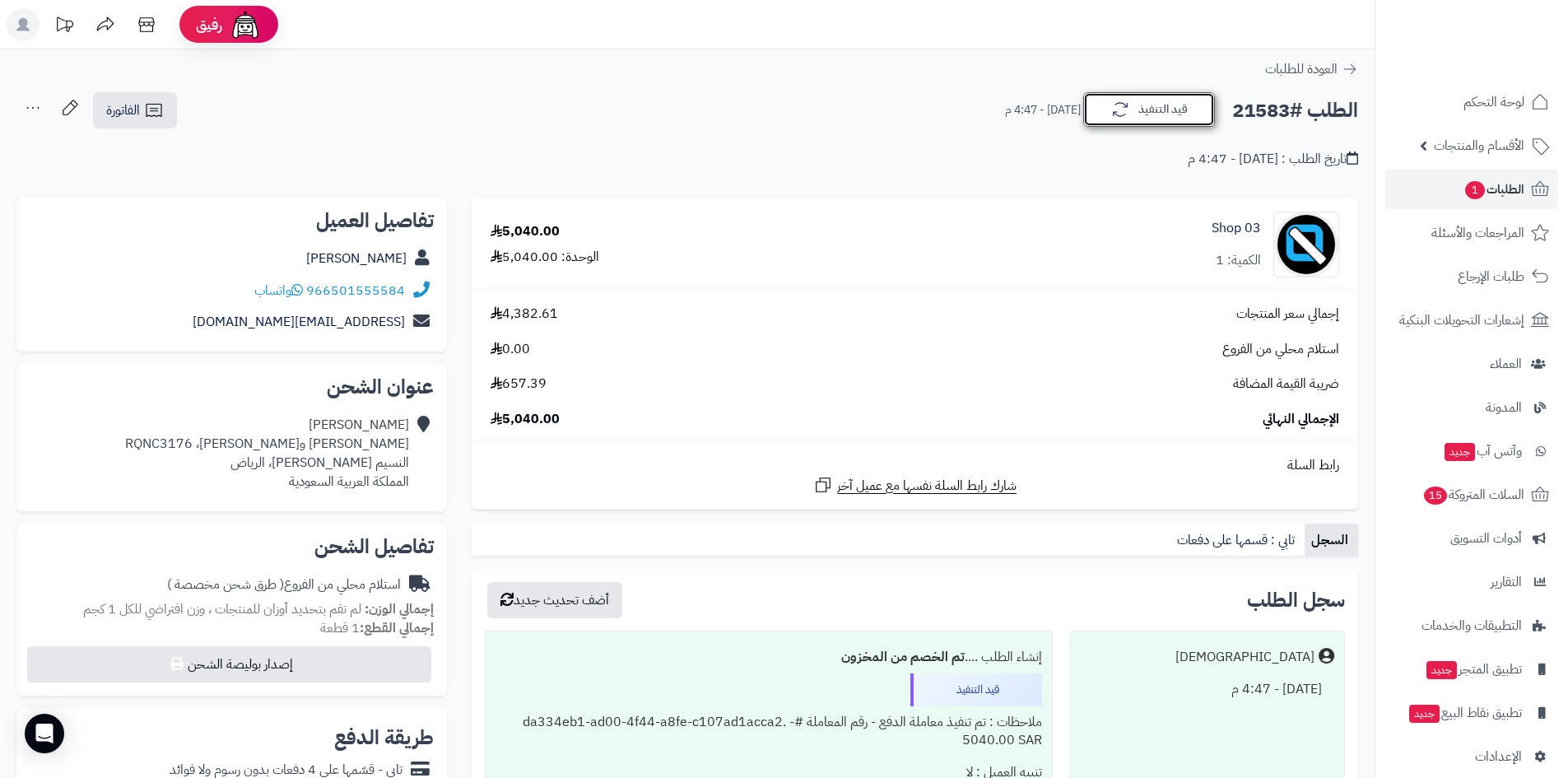
click at [1124, 121] on button "قيد التنفيذ" at bounding box center [1150, 109] width 132 height 34
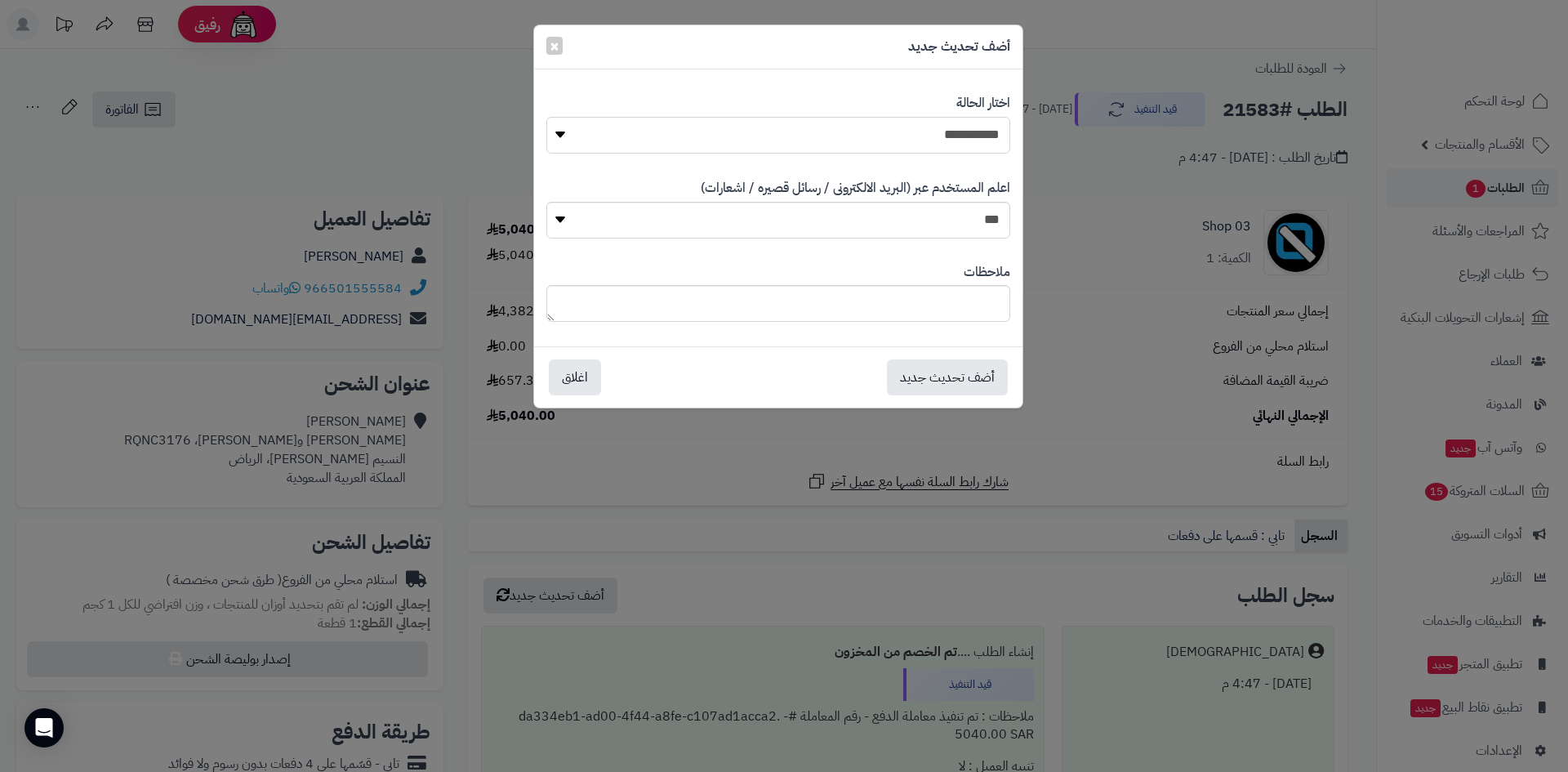
click at [982, 138] on select "**********" at bounding box center [778, 135] width 464 height 36
select select "*"
click at [547, 117] on select "**********" at bounding box center [778, 135] width 464 height 36
click at [973, 377] on button "أضف تحديث جديد" at bounding box center [948, 376] width 121 height 36
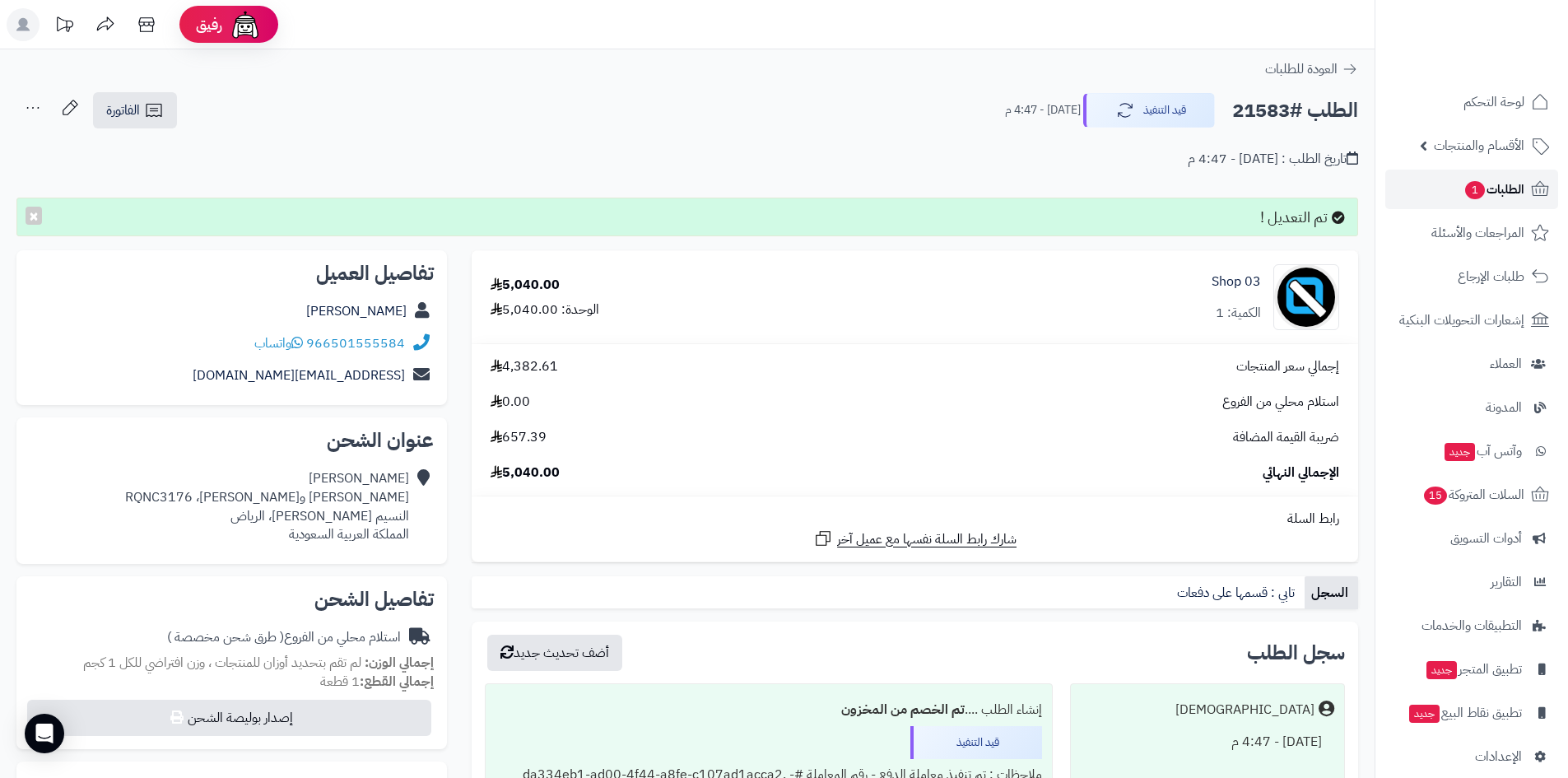
click at [1439, 198] on link "الطلبات 1" at bounding box center [1471, 188] width 173 height 39
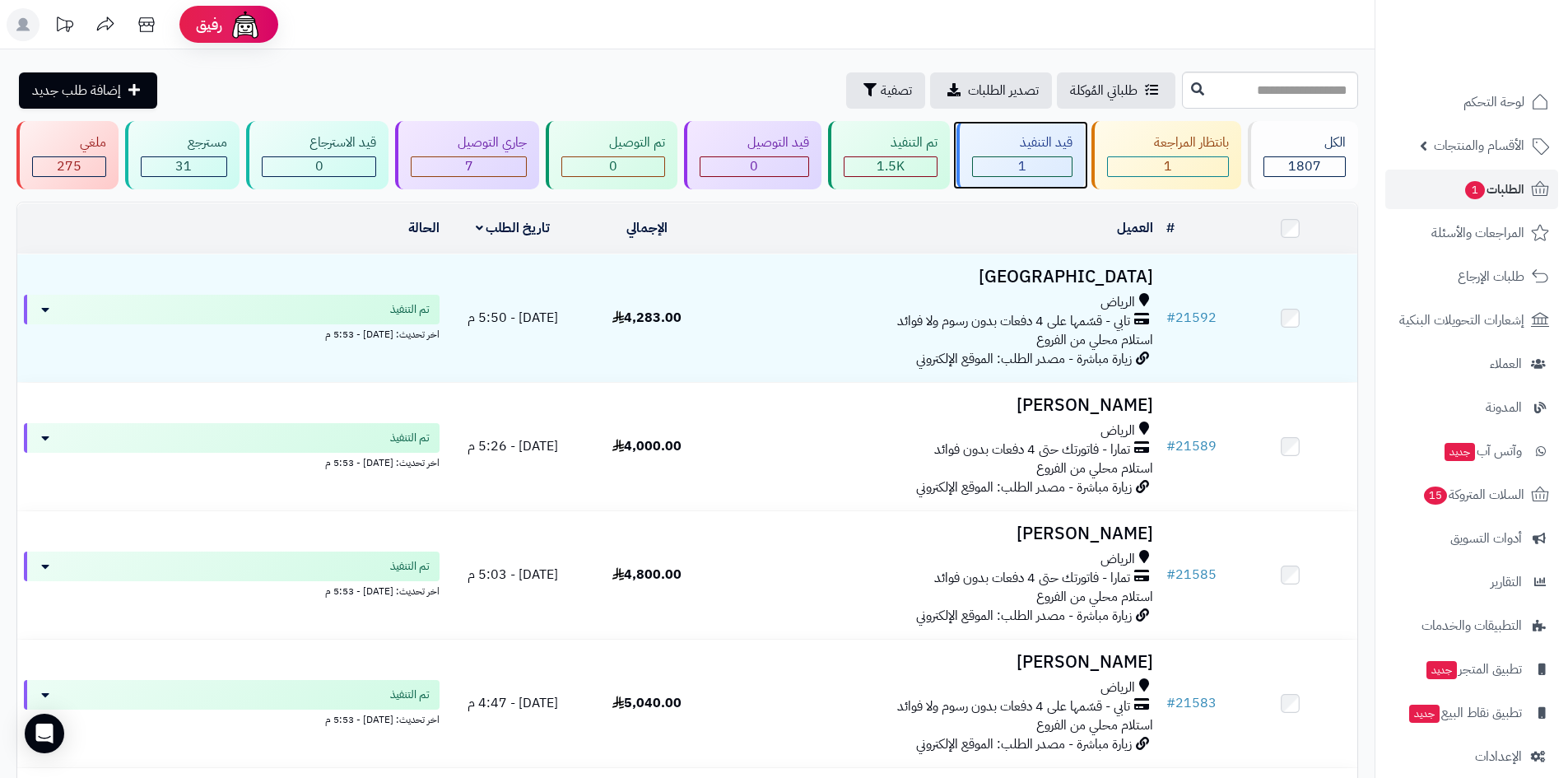
click at [1022, 170] on span "1" at bounding box center [1023, 167] width 8 height 20
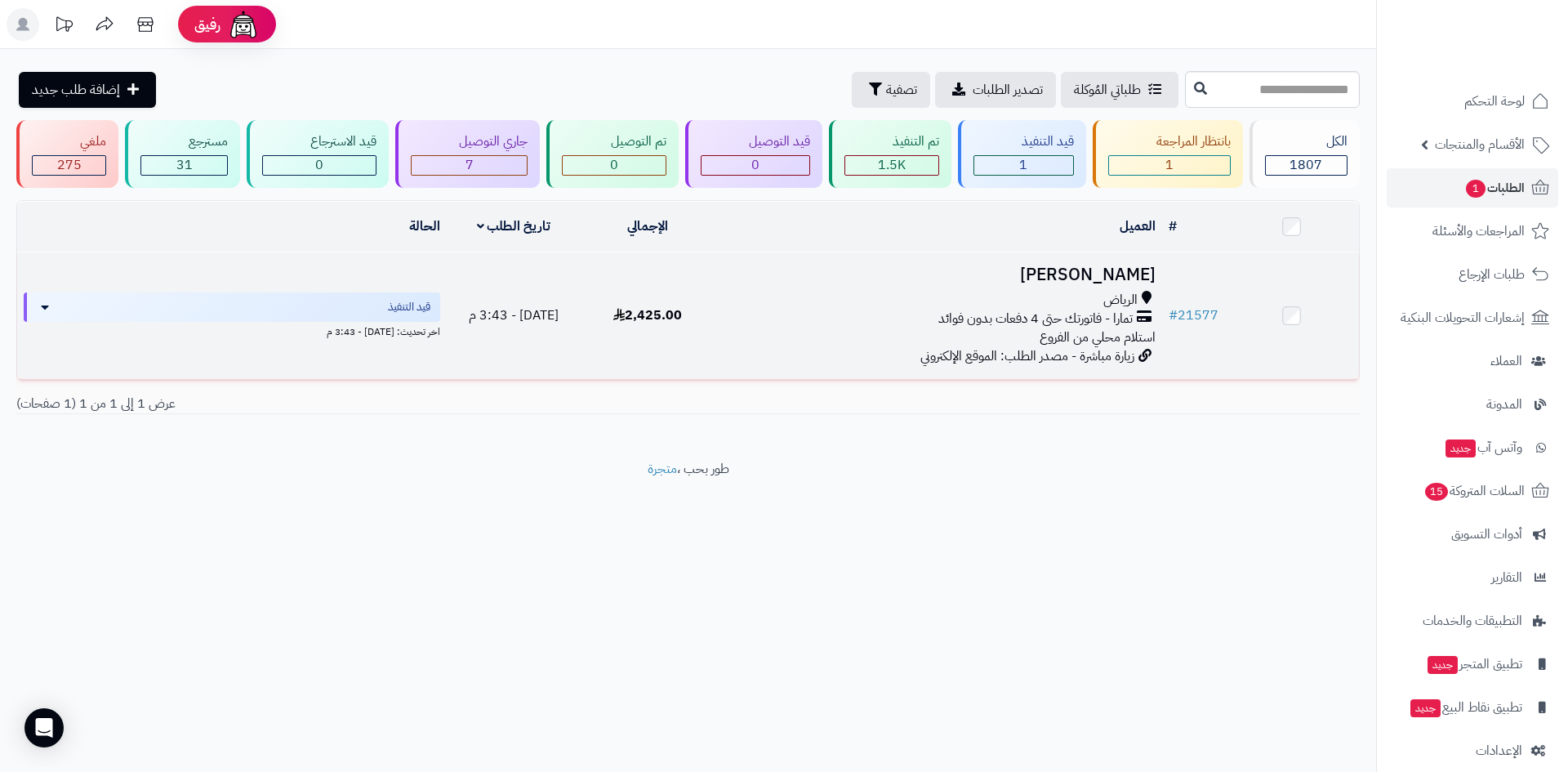
click at [1095, 266] on h3 "[PERSON_NAME]" at bounding box center [939, 275] width 433 height 19
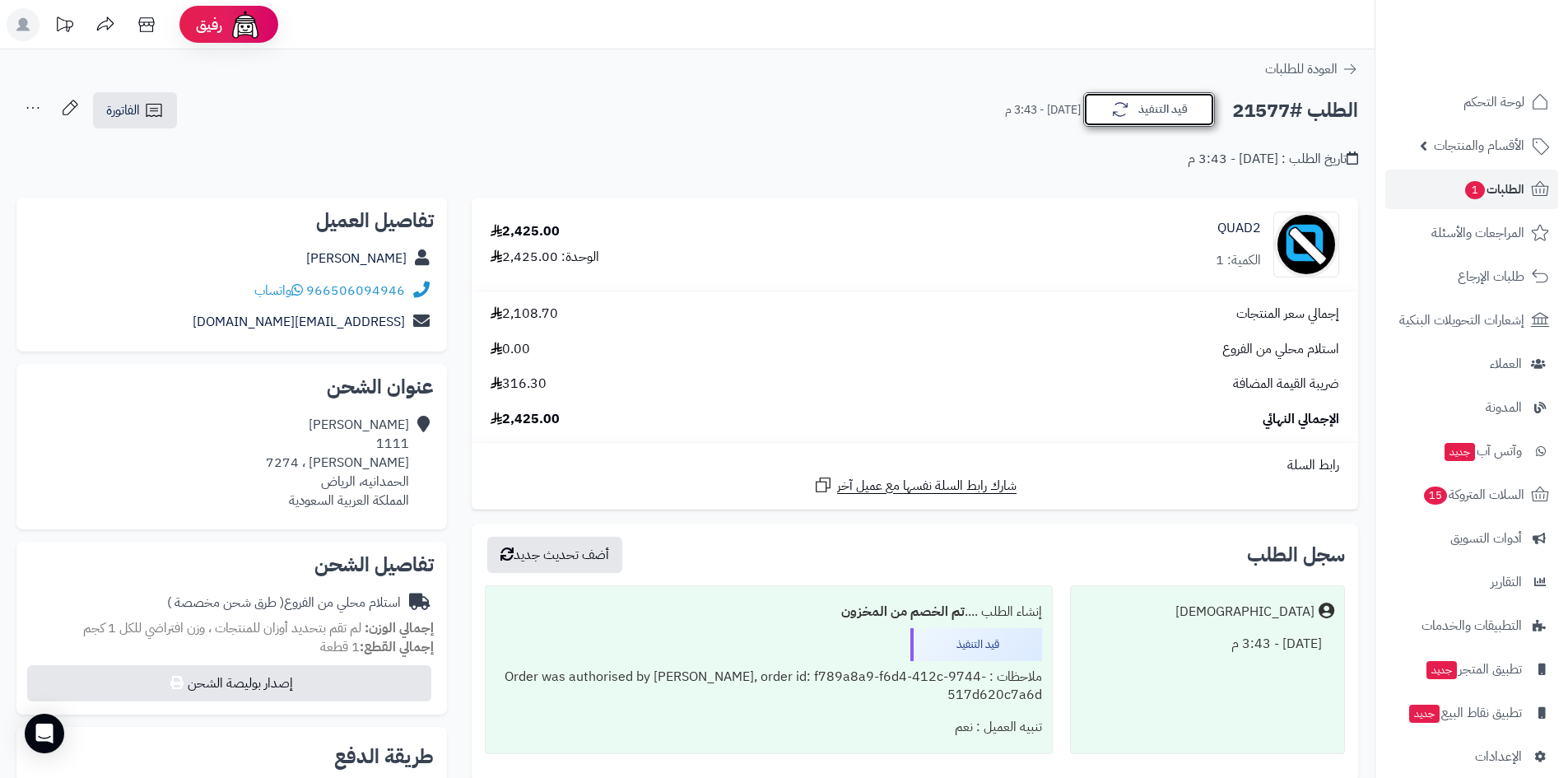
click at [1186, 107] on button "قيد التنفيذ" at bounding box center [1150, 109] width 132 height 34
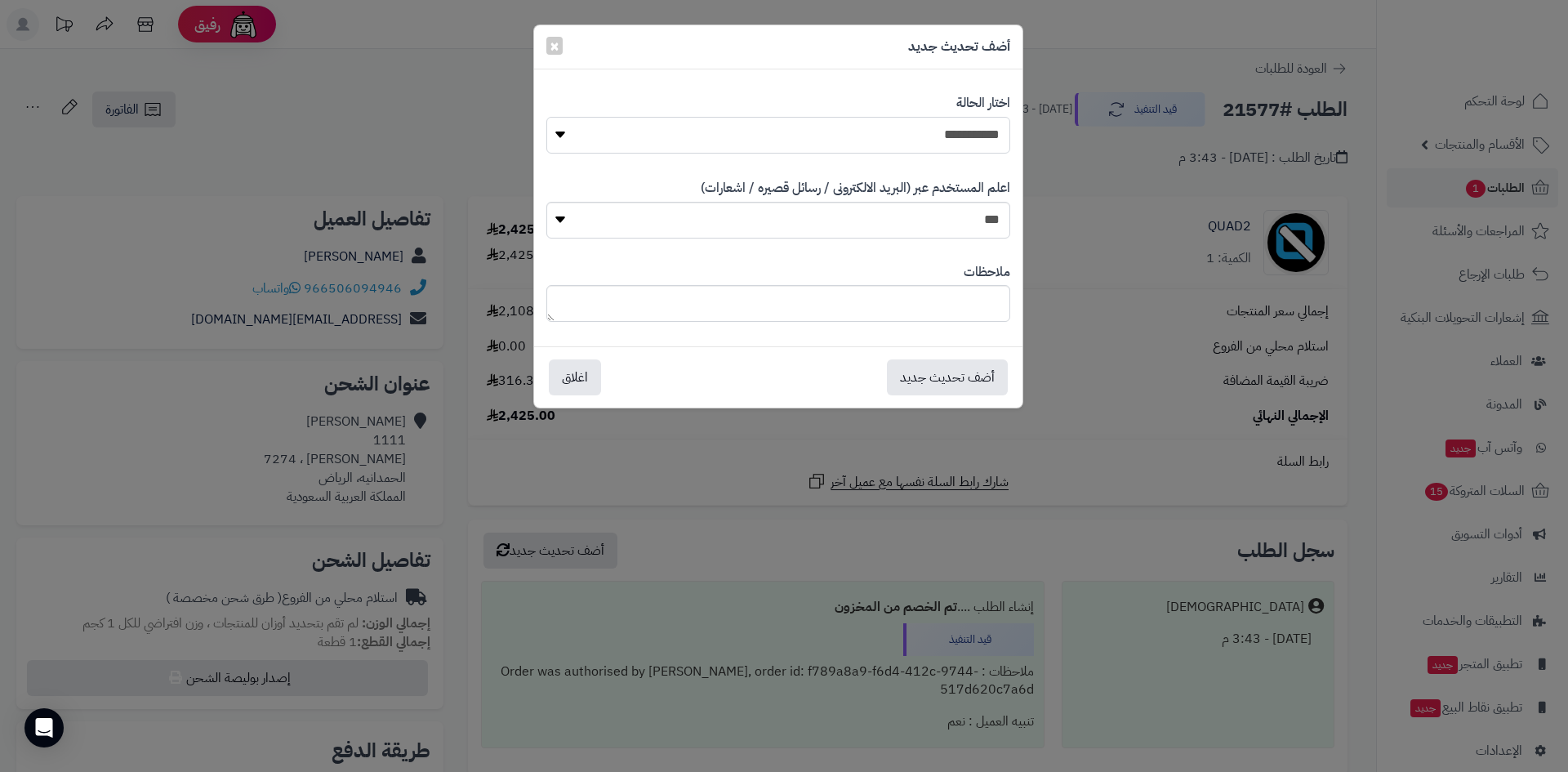
click at [975, 146] on select "**********" at bounding box center [778, 135] width 464 height 36
select select "*"
click at [547, 117] on select "**********" at bounding box center [778, 135] width 464 height 36
click at [965, 373] on button "أضف تحديث جديد" at bounding box center [948, 376] width 121 height 36
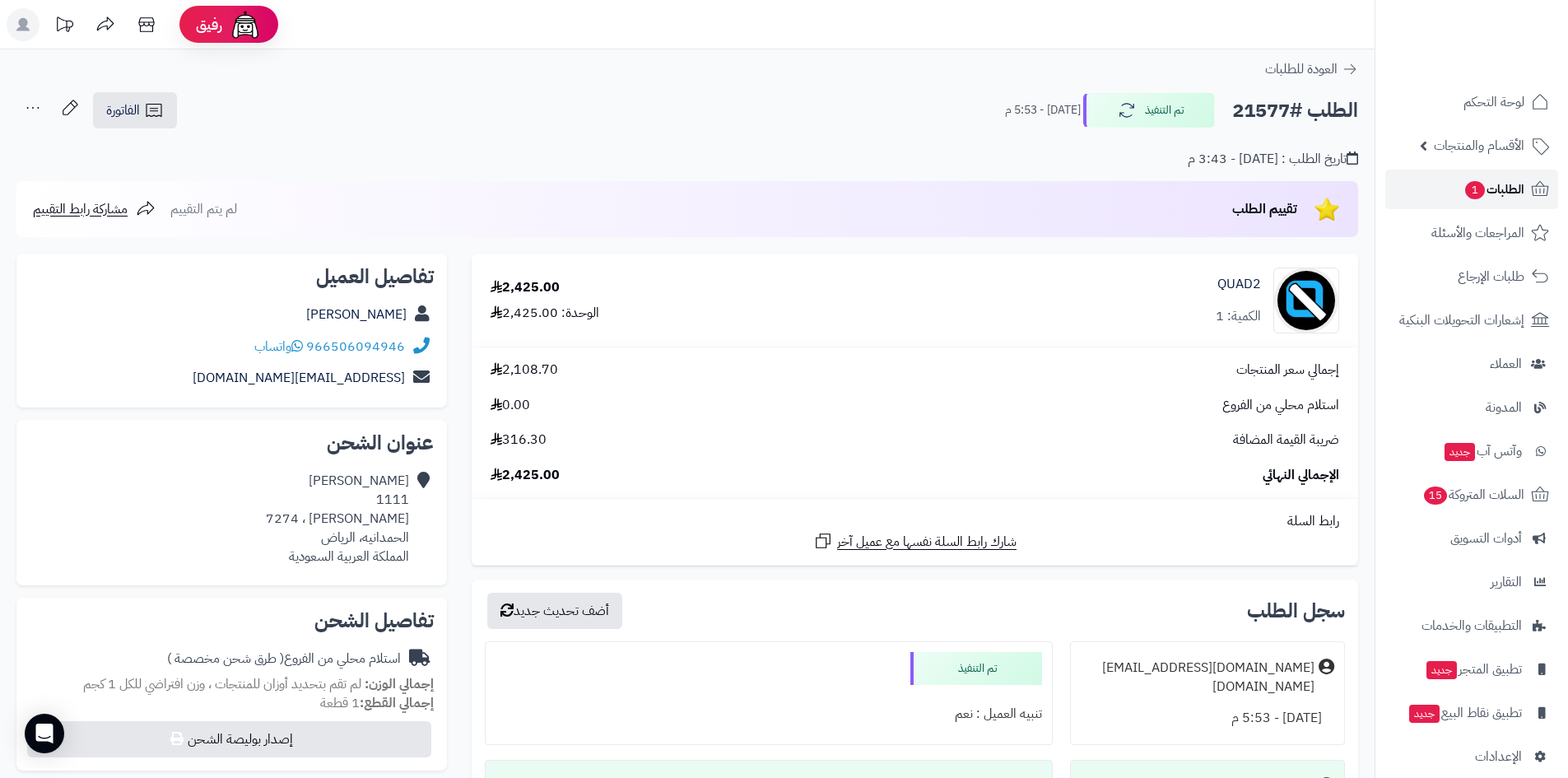
click at [1469, 195] on span "1" at bounding box center [1475, 190] width 21 height 19
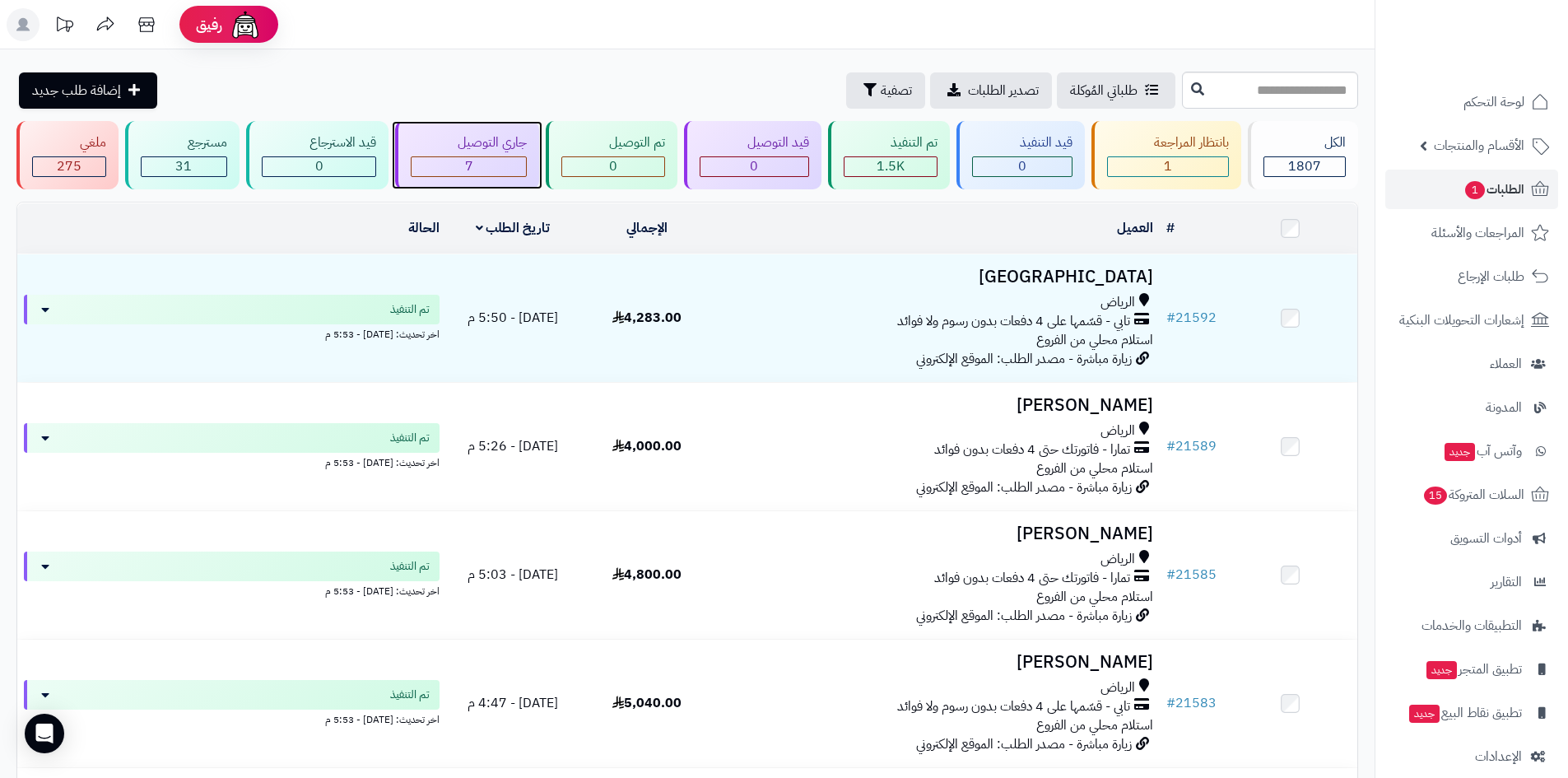
click at [498, 163] on div "7" at bounding box center [469, 167] width 115 height 19
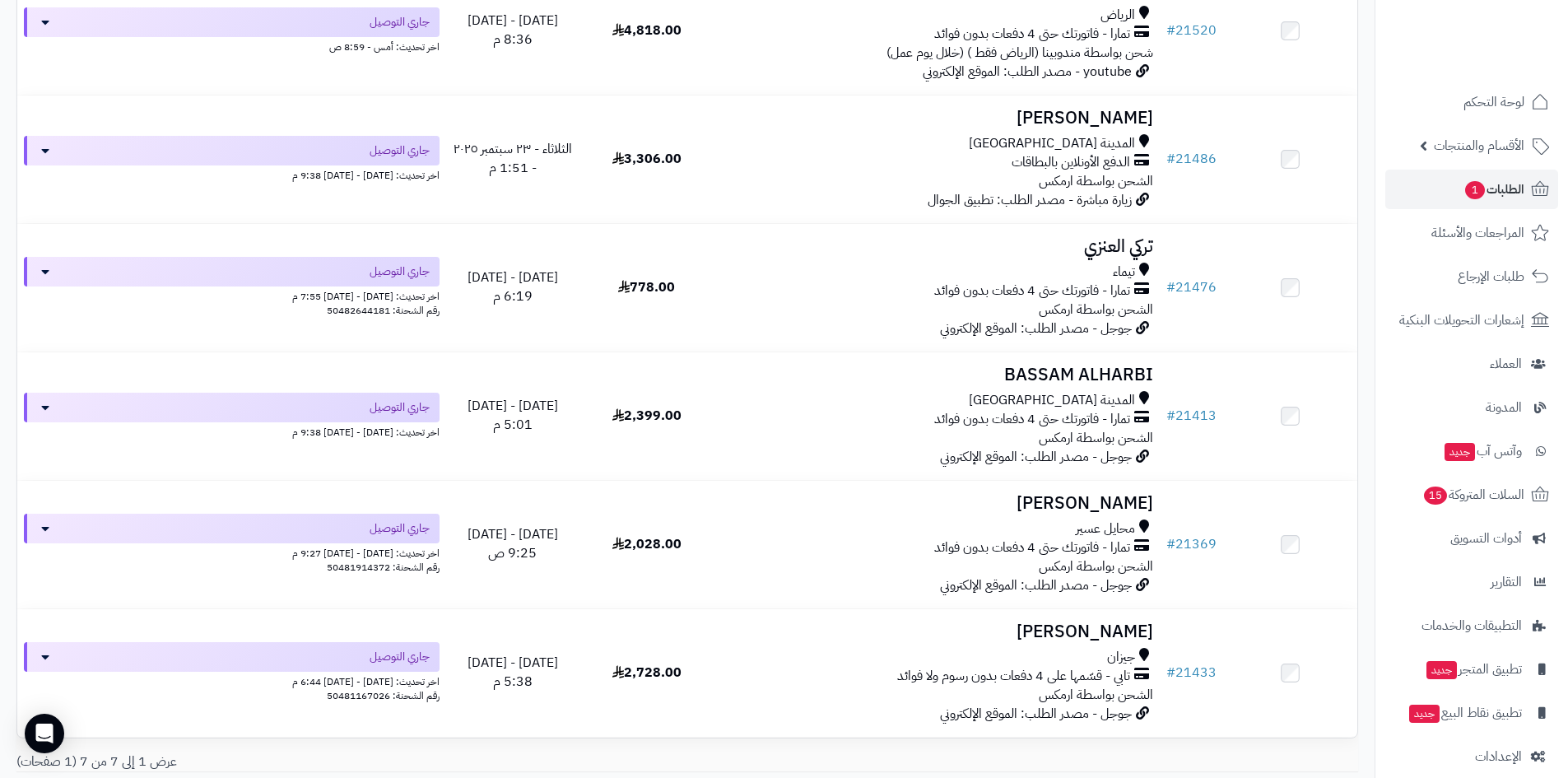
scroll to position [535, 0]
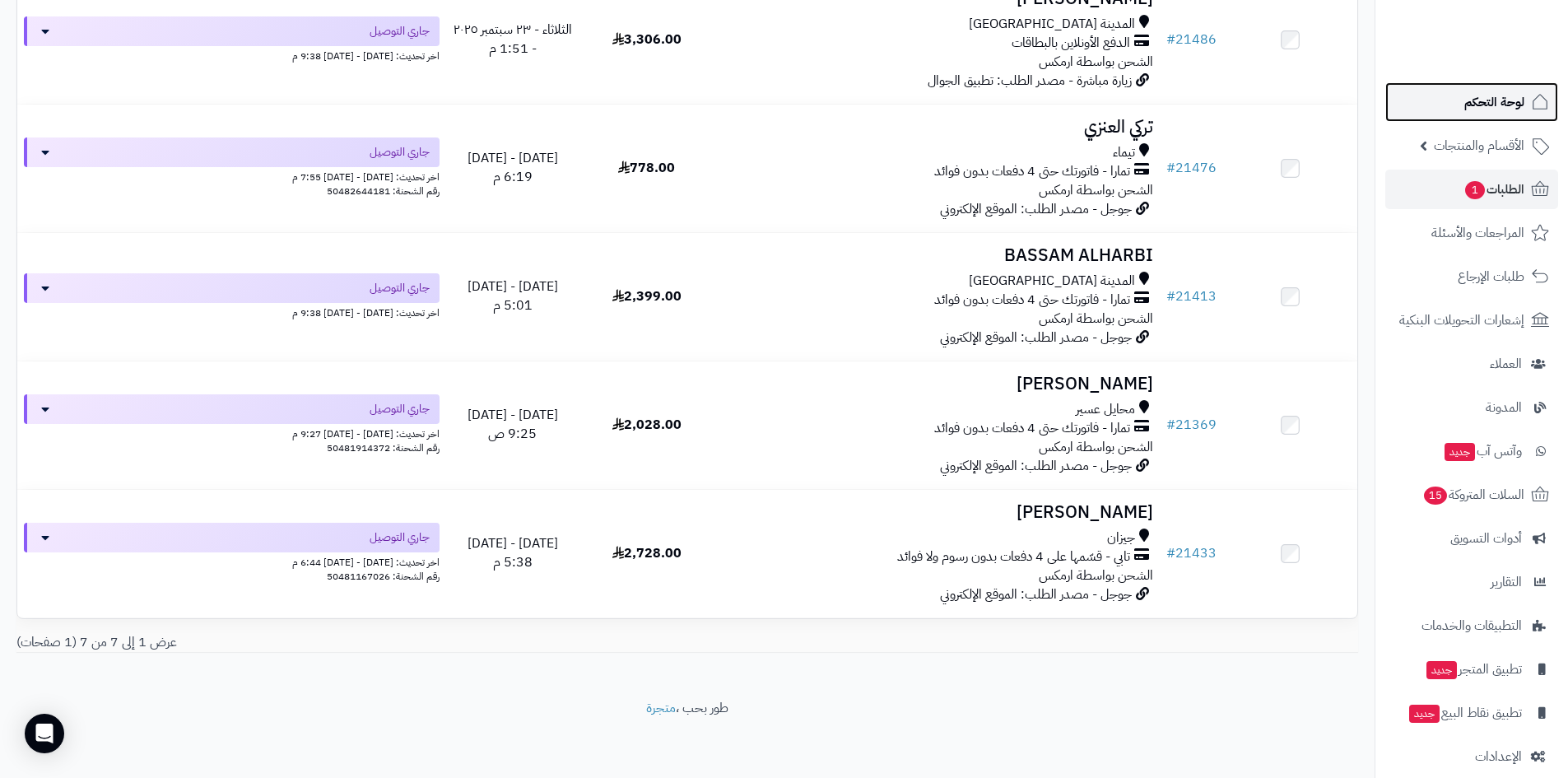
click at [1440, 112] on link "لوحة التحكم" at bounding box center [1471, 102] width 173 height 39
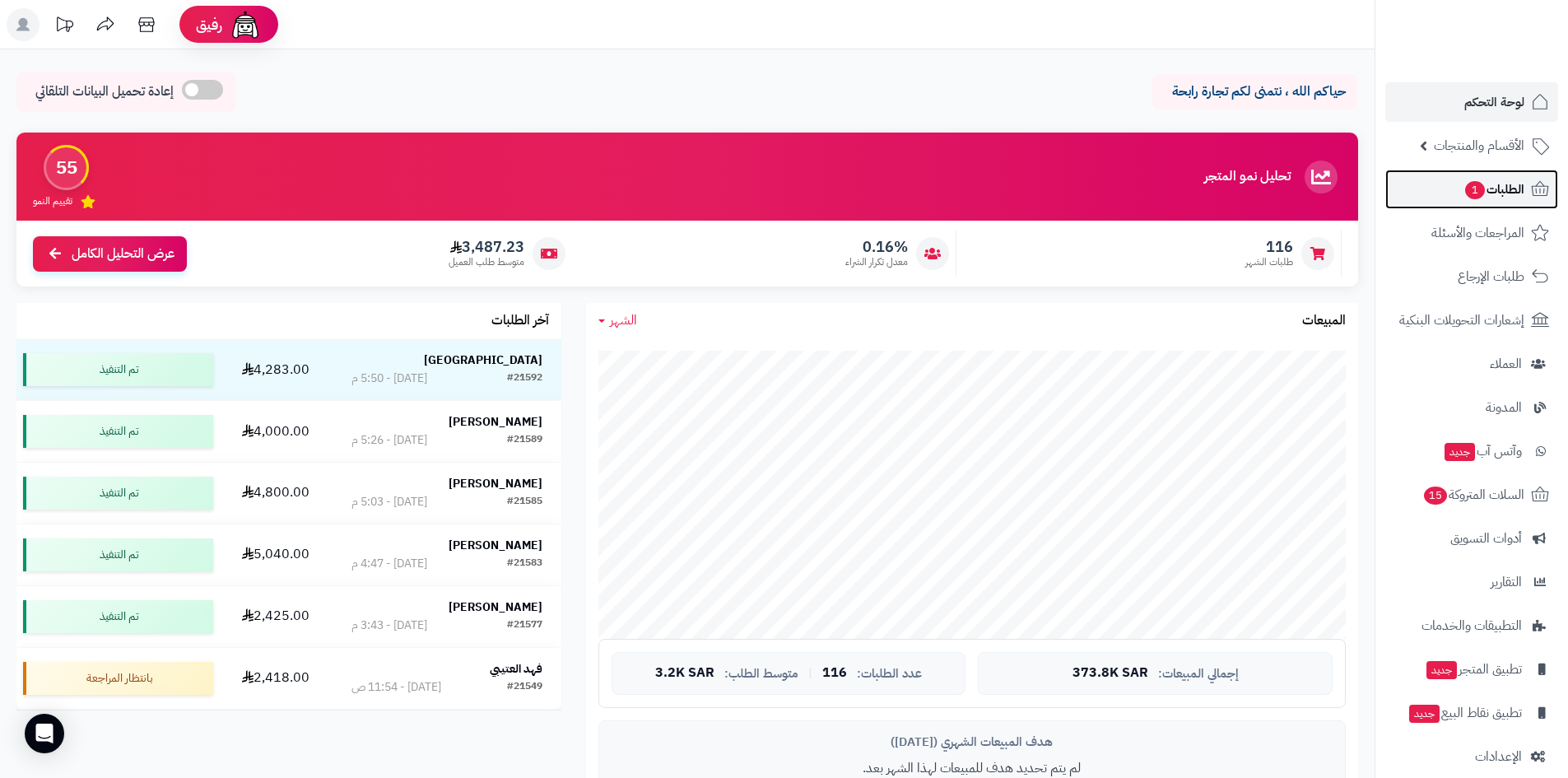
click at [1464, 198] on span "الطلبات 1" at bounding box center [1494, 189] width 61 height 23
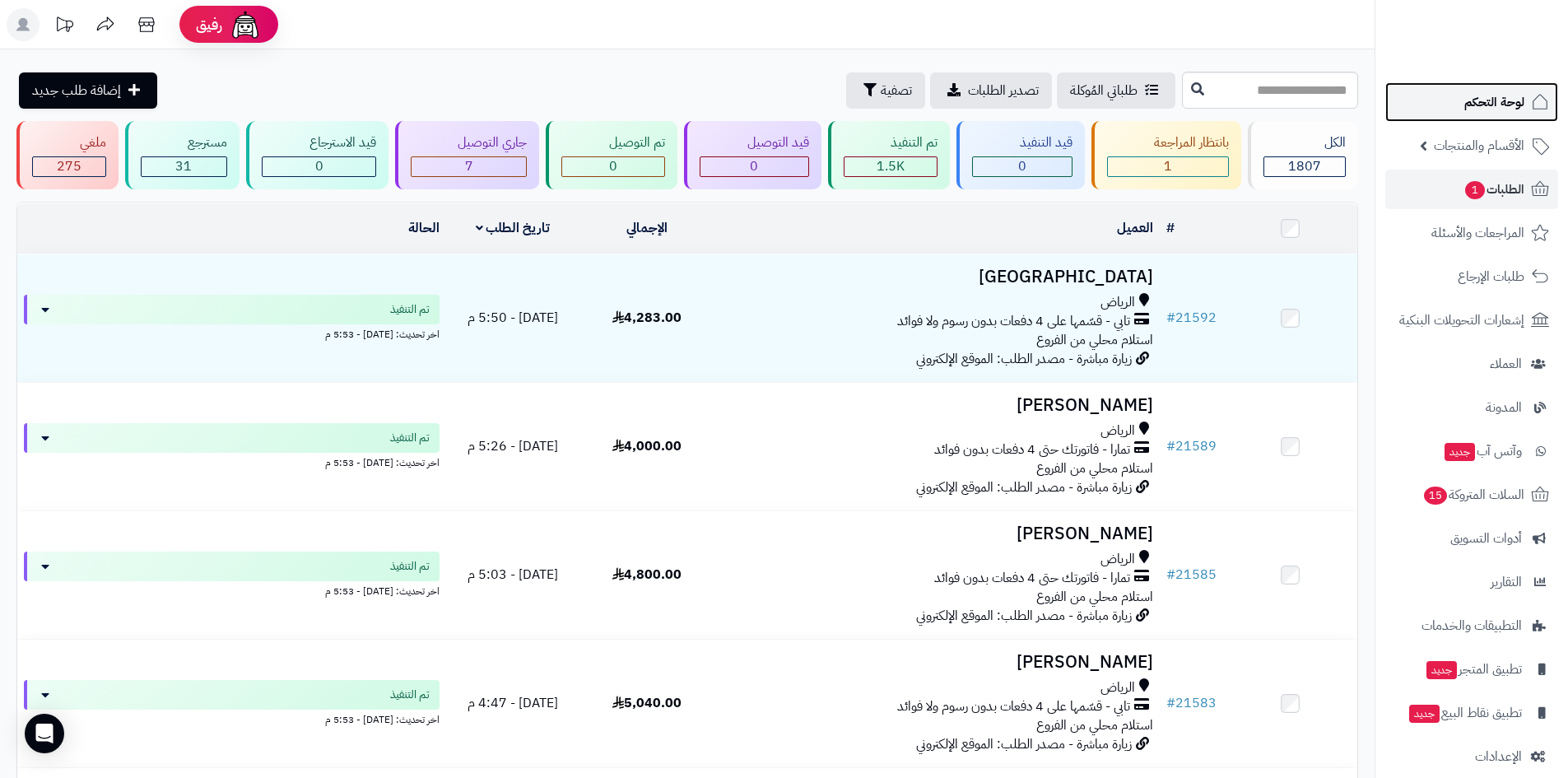
click at [1465, 106] on span "لوحة التحكم" at bounding box center [1495, 103] width 60 height 23
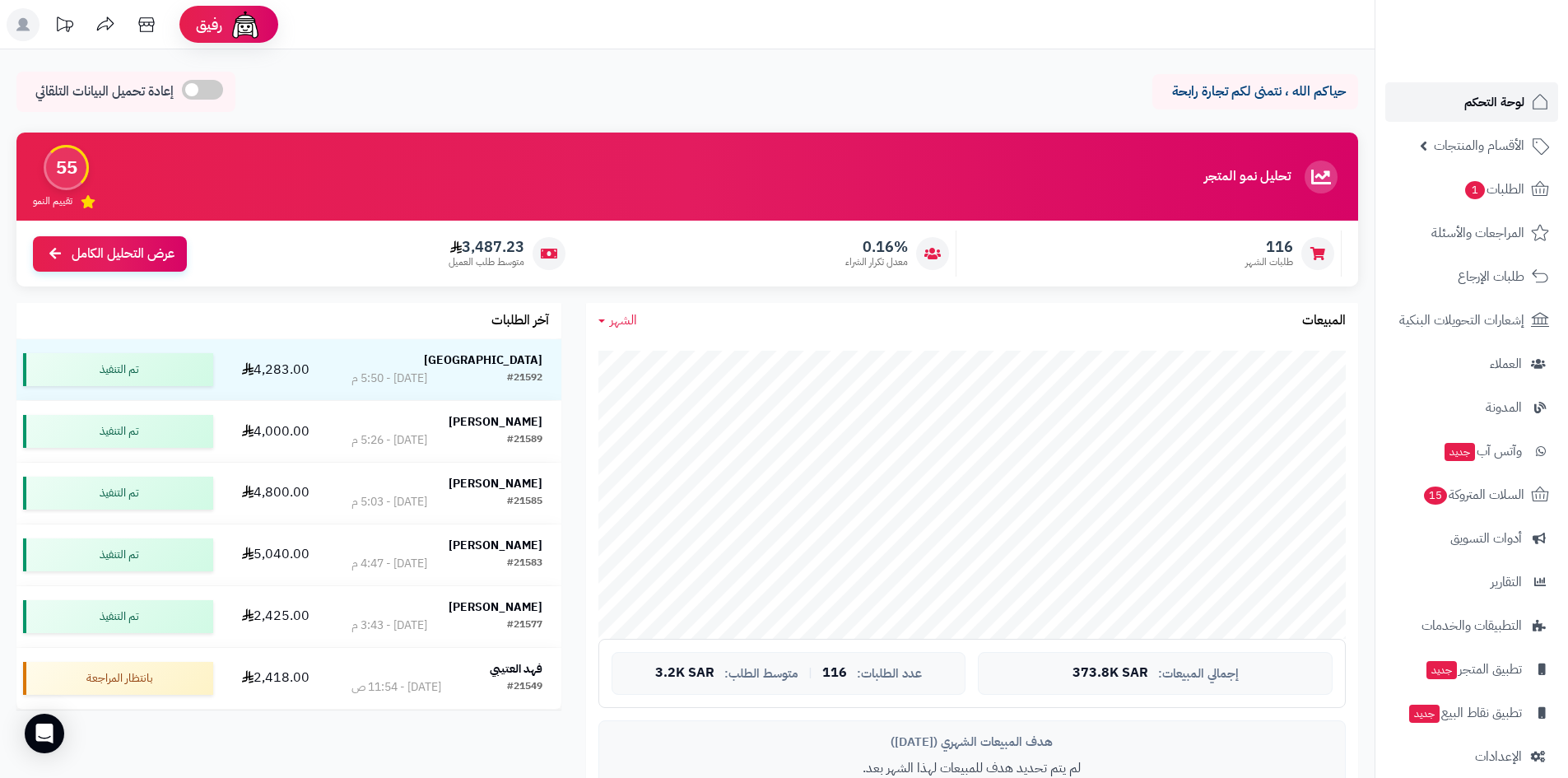
click at [1458, 99] on link "لوحة التحكم" at bounding box center [1471, 102] width 173 height 39
click at [1439, 178] on link "الطلبات 1" at bounding box center [1471, 188] width 173 height 39
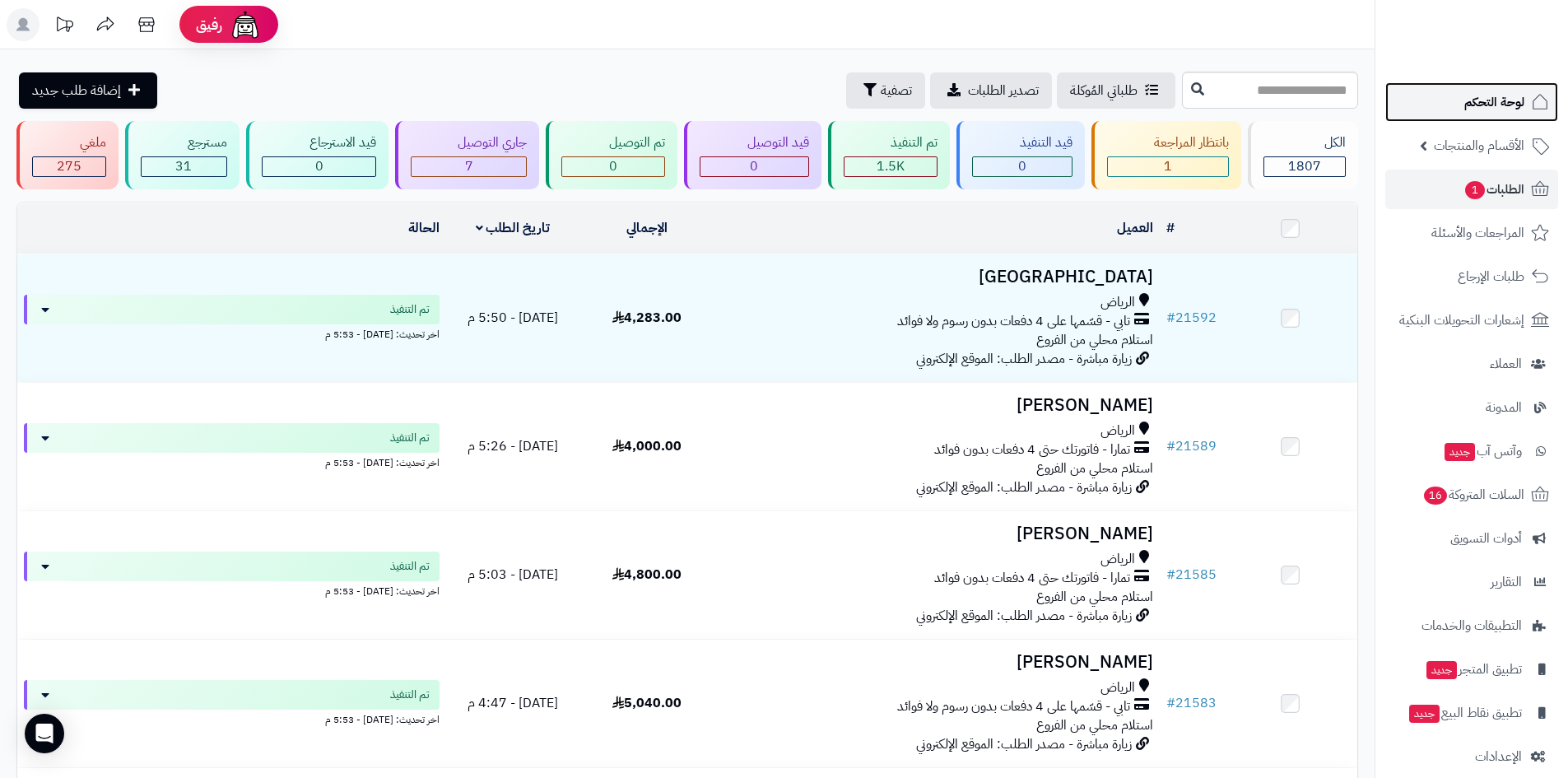
click at [1471, 111] on span "لوحة التحكم" at bounding box center [1495, 103] width 60 height 23
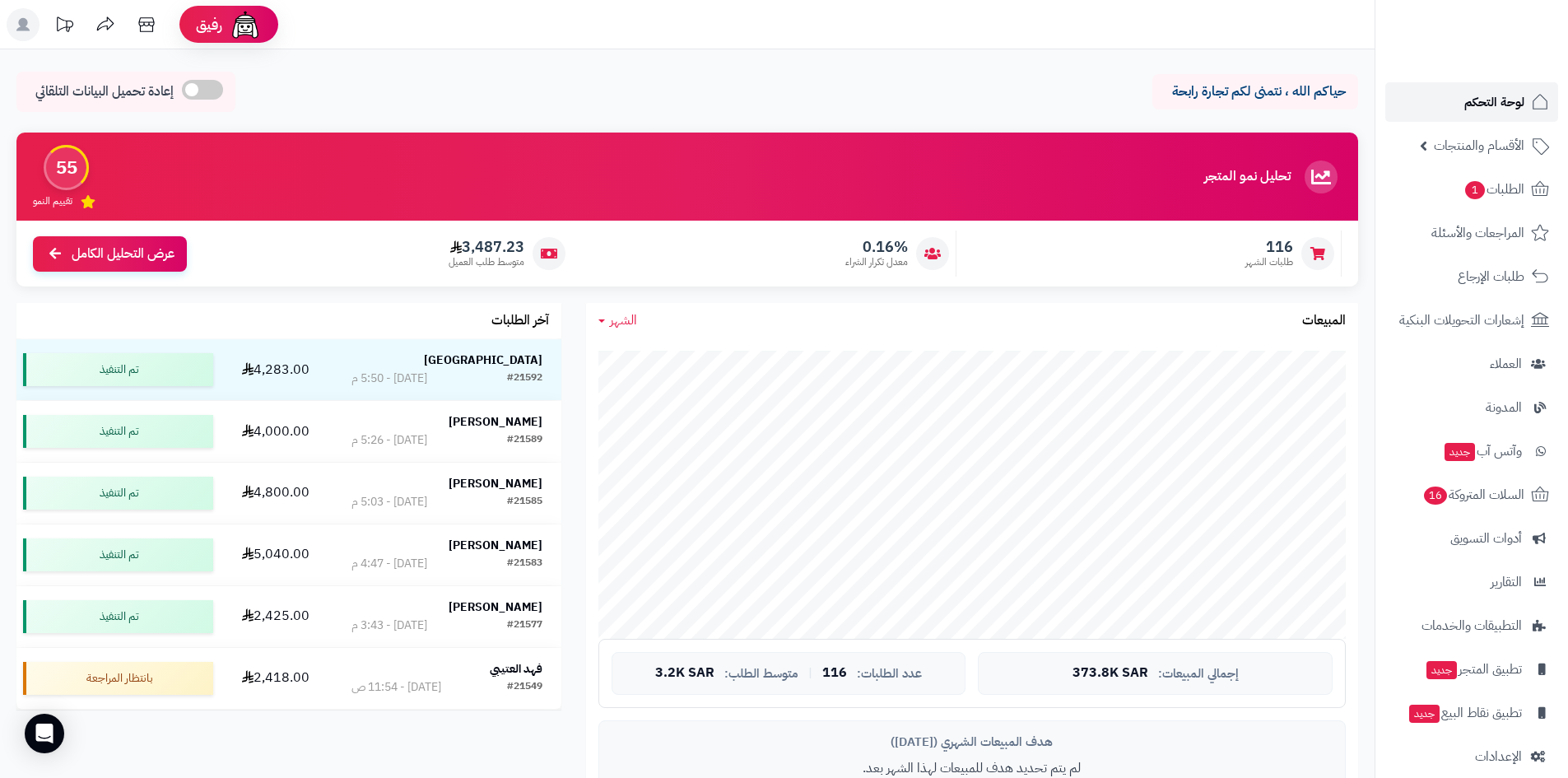
click at [1471, 111] on span "لوحة التحكم" at bounding box center [1495, 103] width 60 height 23
click at [1437, 189] on link "الطلبات 1" at bounding box center [1471, 188] width 173 height 39
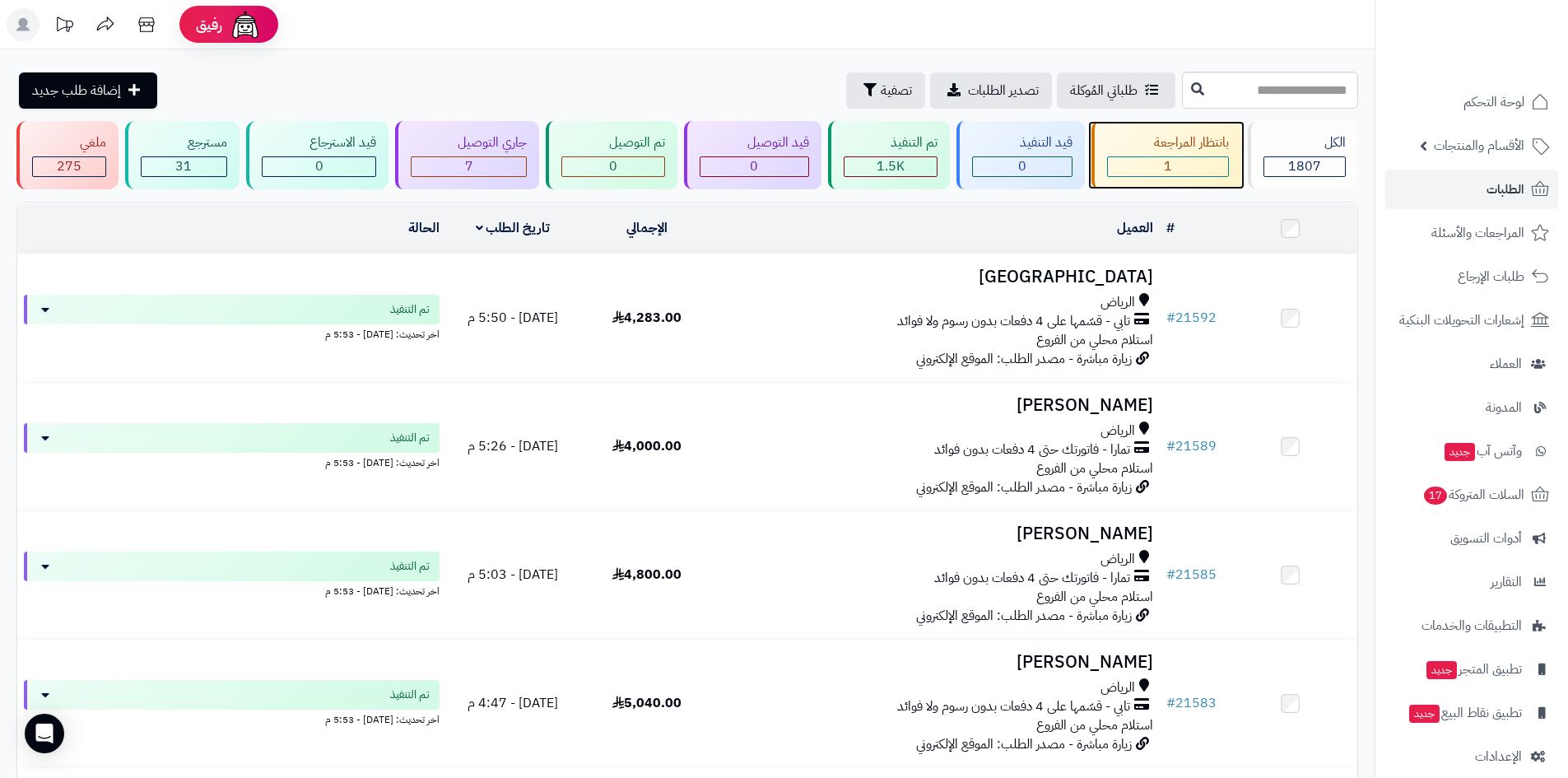
click at [1196, 152] on div "بانتظار المراجعة" at bounding box center [1168, 143] width 123 height 19
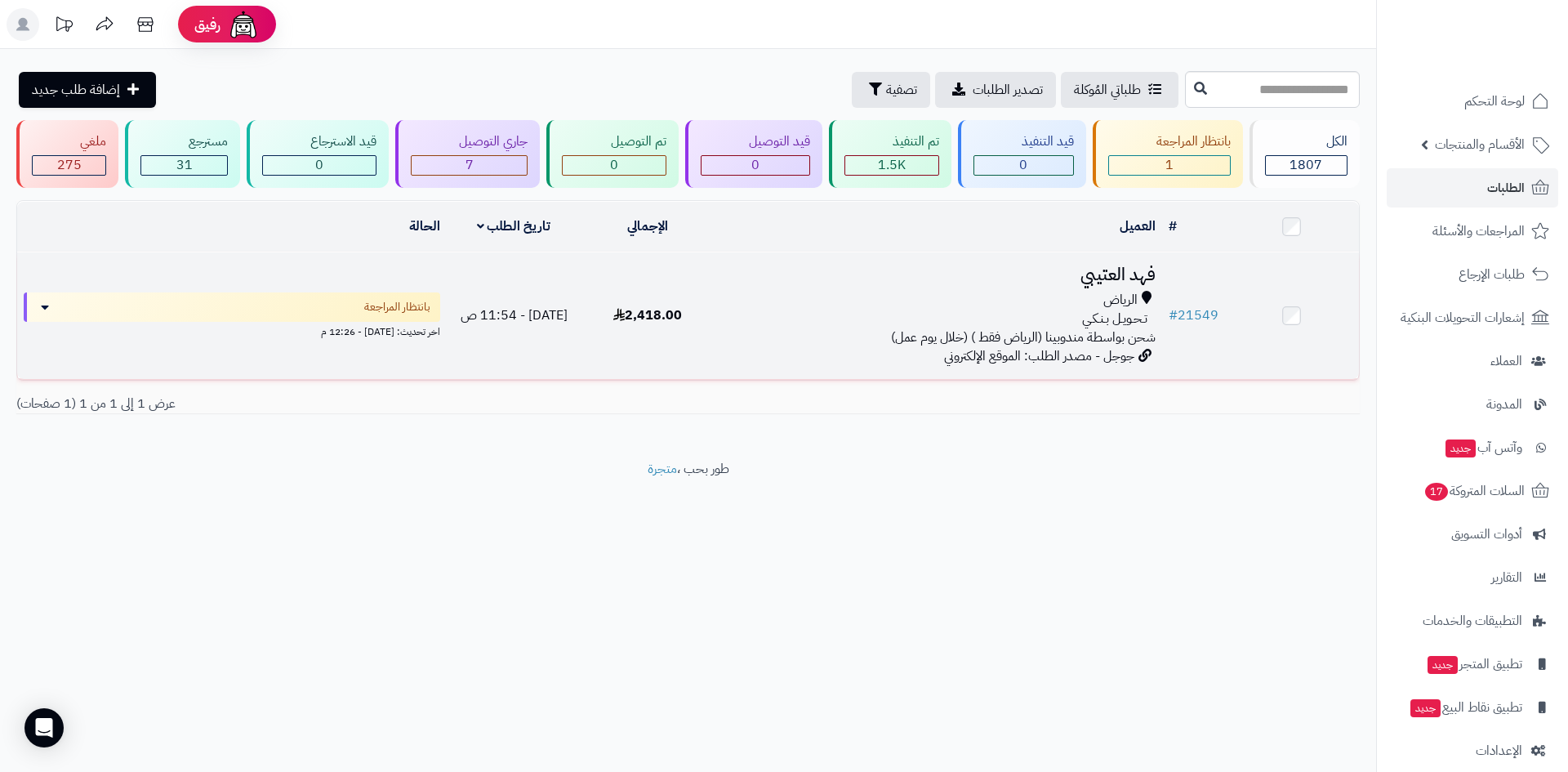
click at [1111, 275] on h3 "فهد العتيبي" at bounding box center [939, 275] width 433 height 19
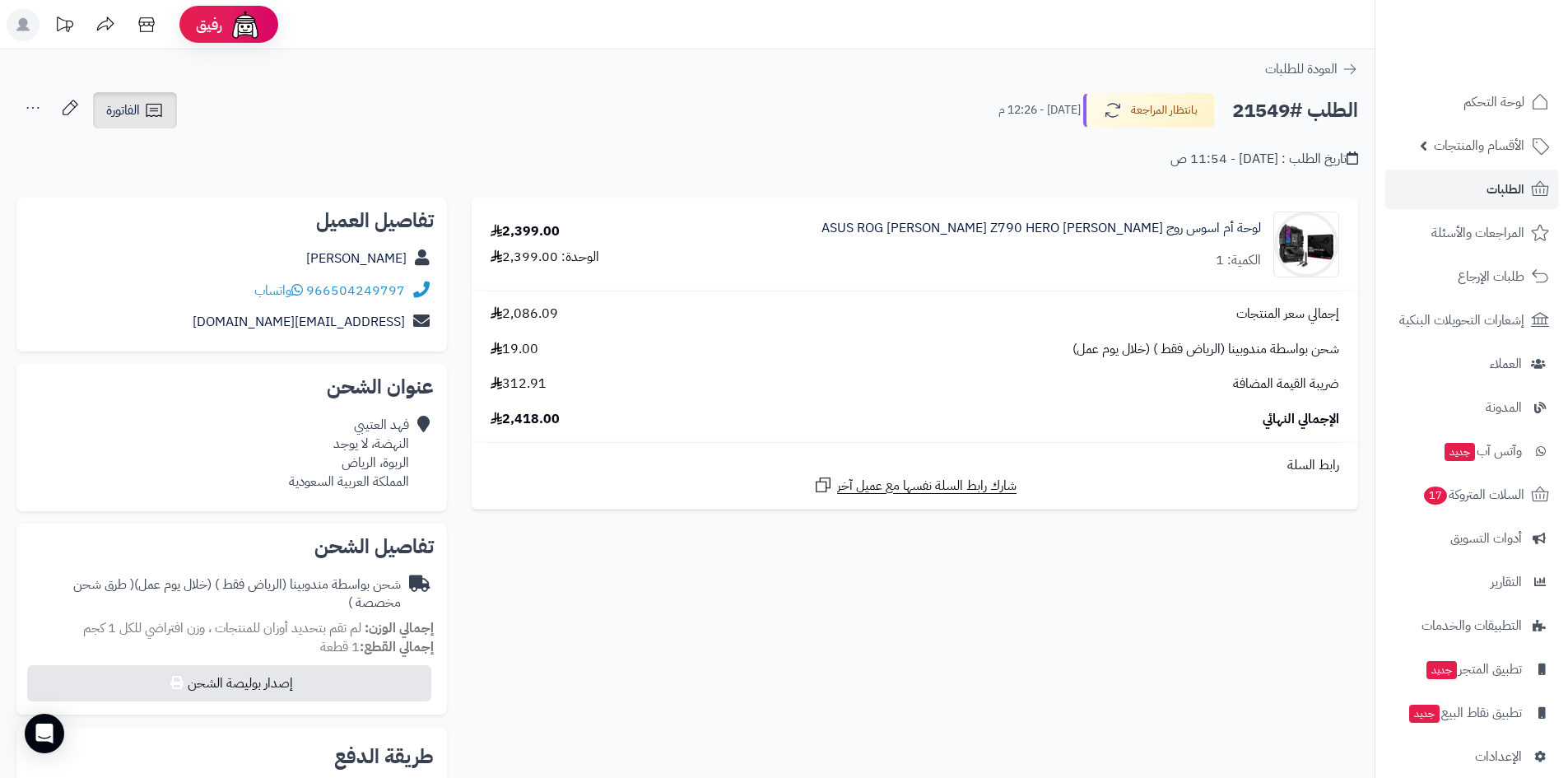
click at [166, 109] on link "الفاتورة" at bounding box center [135, 110] width 84 height 36
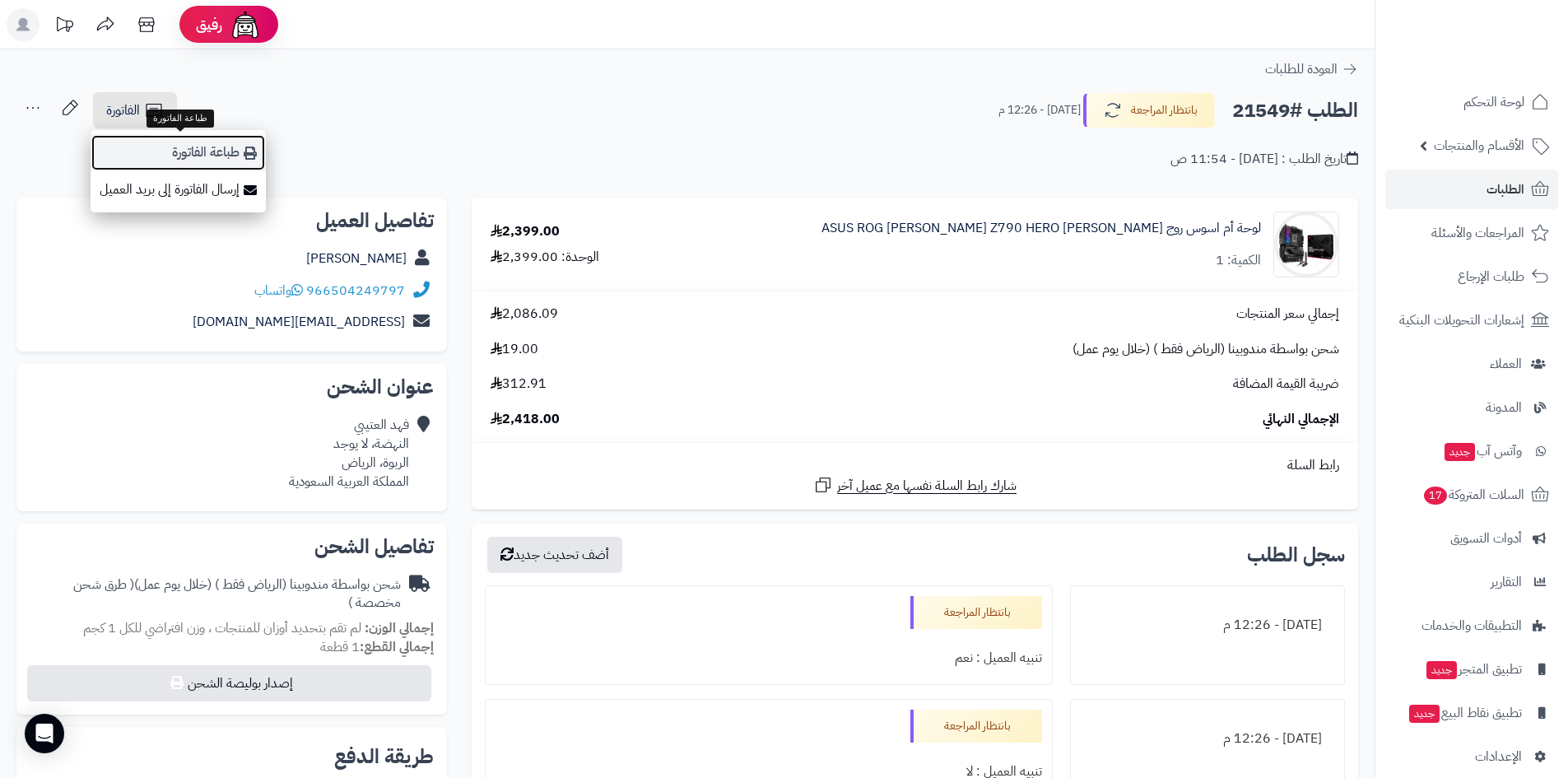
click at [182, 153] on link "طباعة الفاتورة" at bounding box center [178, 153] width 175 height 37
